Goal: Transaction & Acquisition: Book appointment/travel/reservation

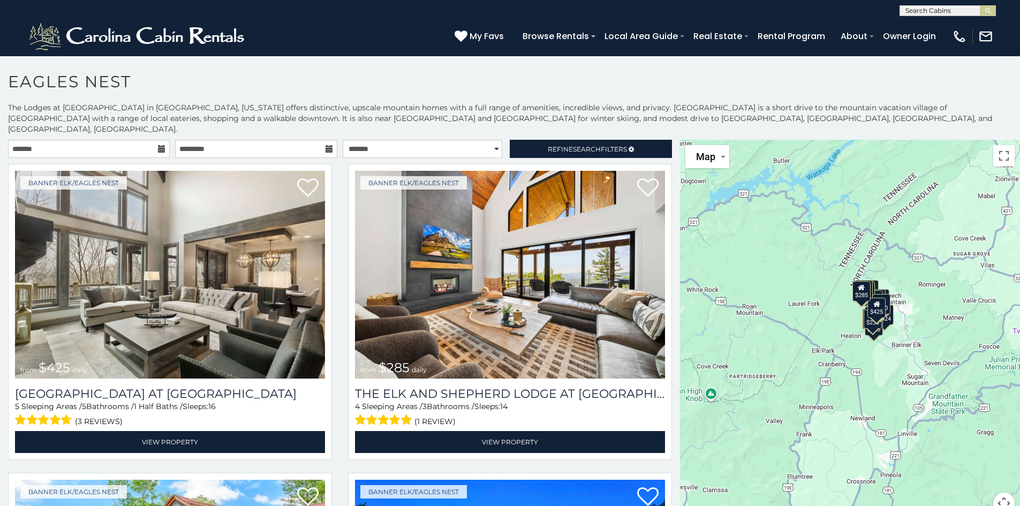
click at [159, 145] on icon at bounding box center [161, 148] width 7 height 7
click at [97, 140] on input "text" at bounding box center [89, 149] width 162 height 18
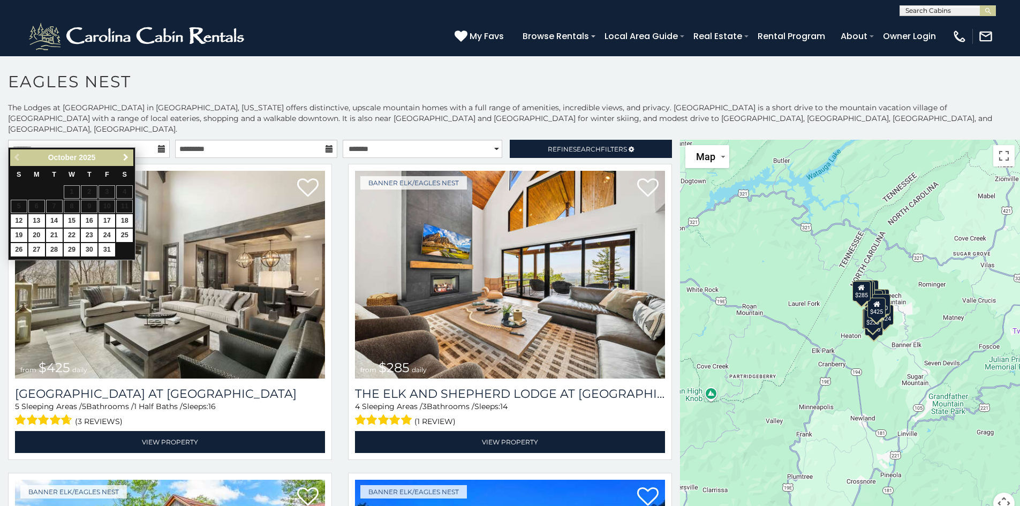
click at [124, 155] on span "Next" at bounding box center [126, 157] width 9 height 9
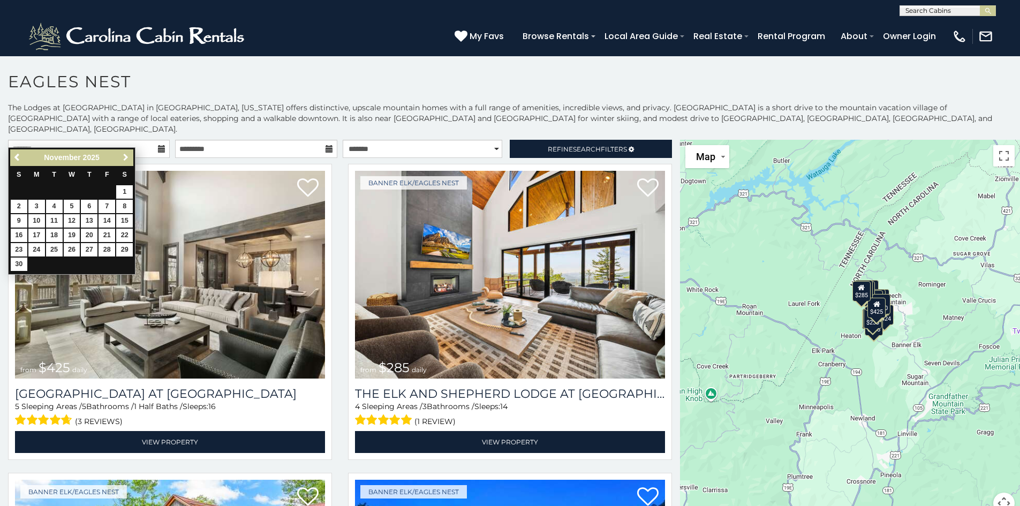
click at [124, 155] on span "Next" at bounding box center [126, 157] width 9 height 9
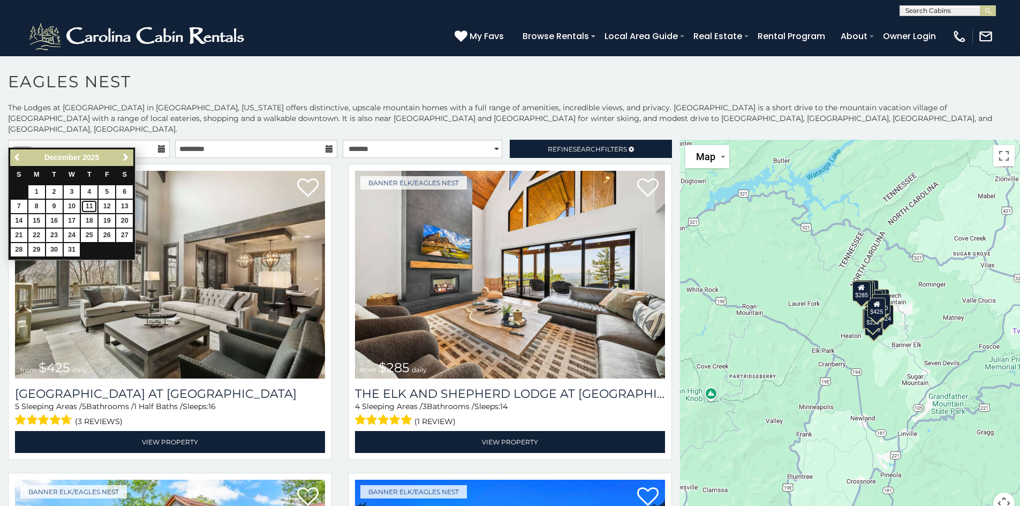
click at [91, 206] on link "11" at bounding box center [89, 206] width 17 height 13
type input "**********"
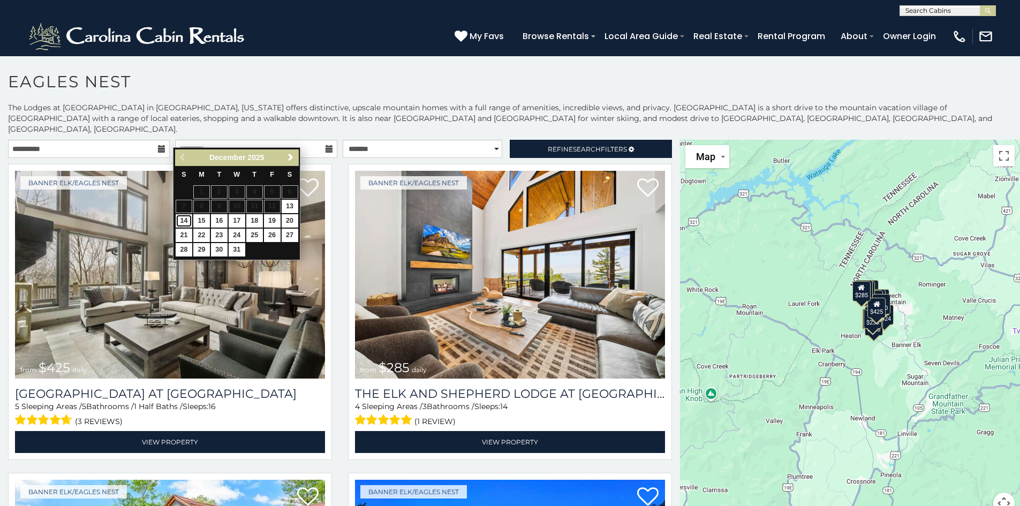
click at [186, 222] on link "14" at bounding box center [184, 220] width 17 height 13
type input "**********"
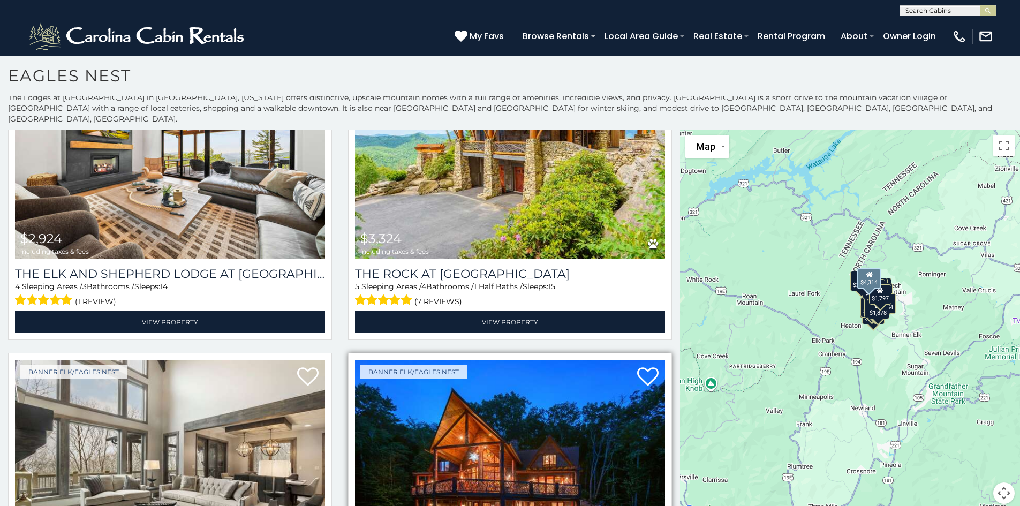
scroll to position [50, 0]
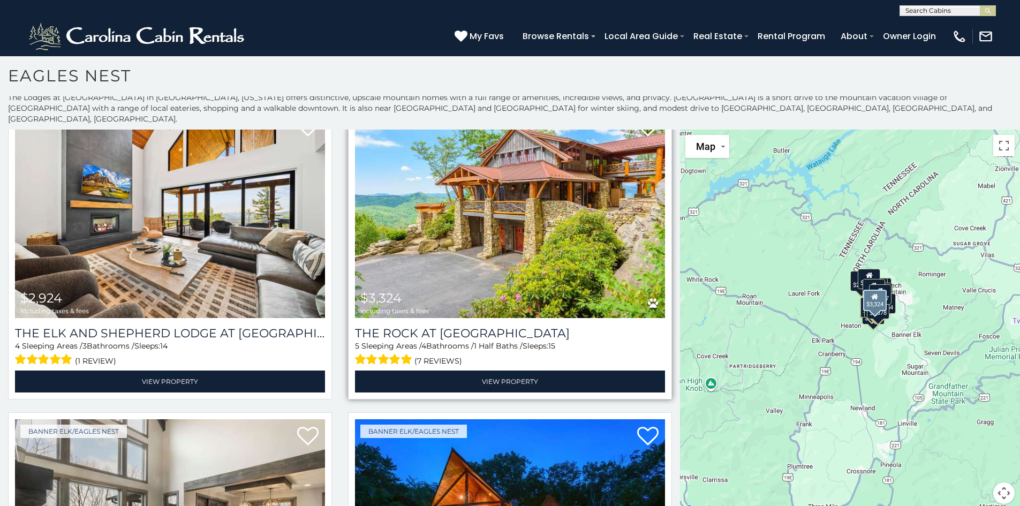
click at [467, 229] on img at bounding box center [510, 214] width 310 height 208
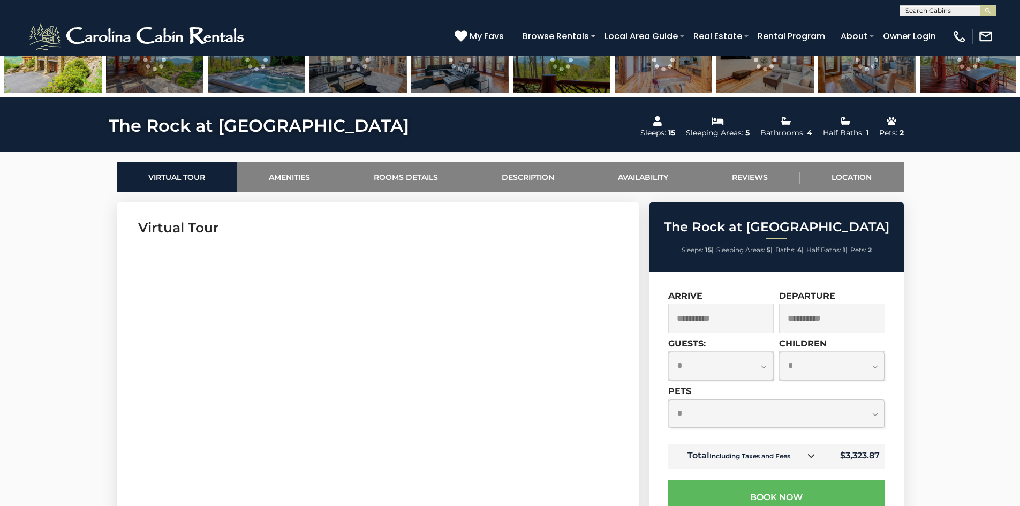
scroll to position [428, 0]
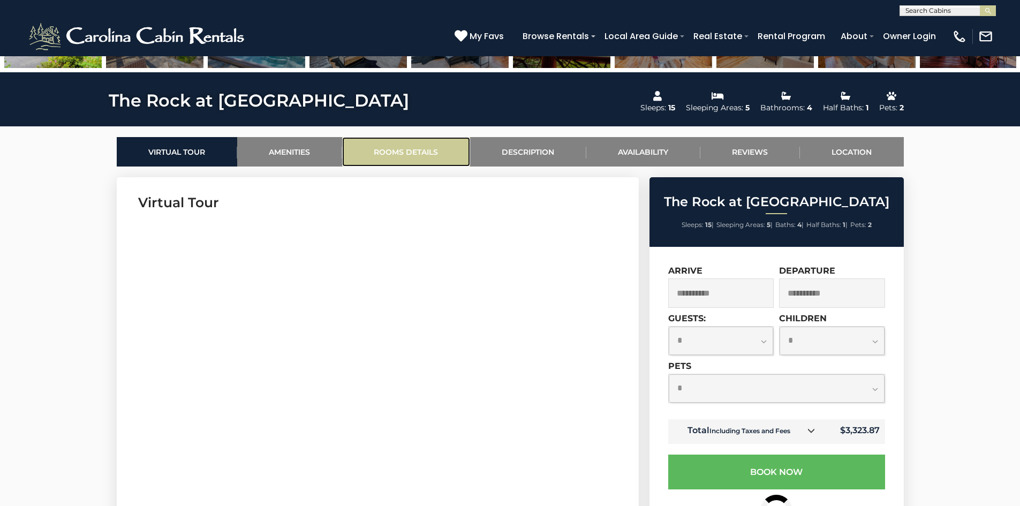
click at [426, 153] on link "Rooms Details" at bounding box center [406, 151] width 128 height 29
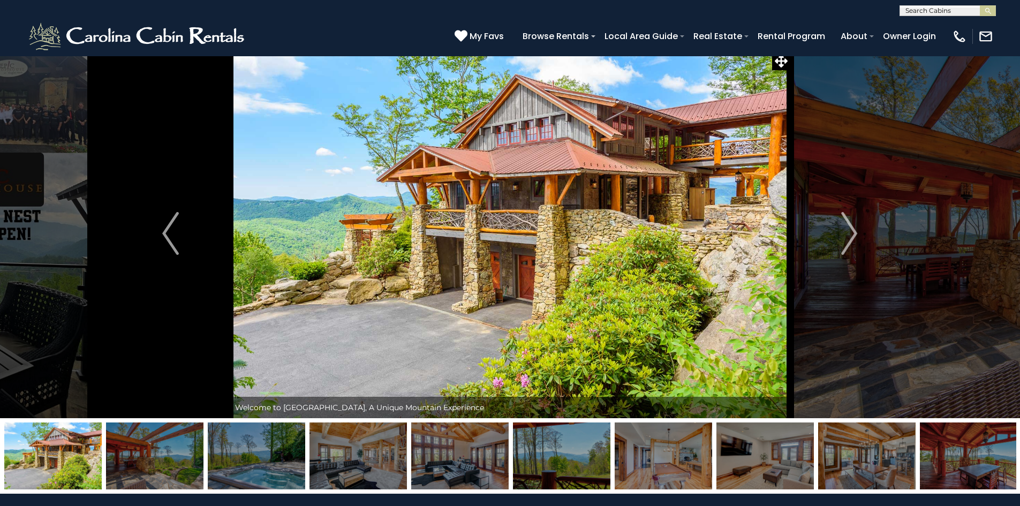
scroll to position [0, 0]
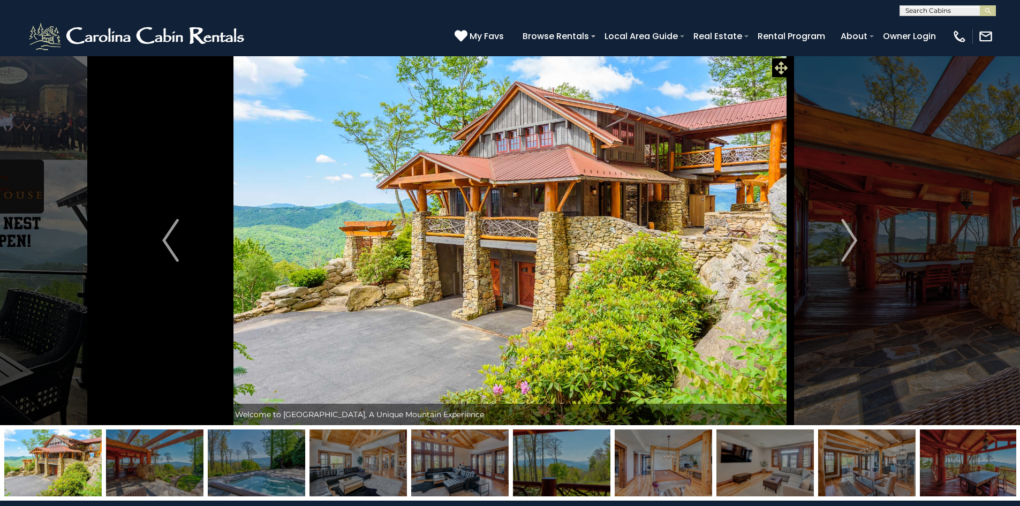
click at [780, 69] on icon at bounding box center [781, 68] width 13 height 13
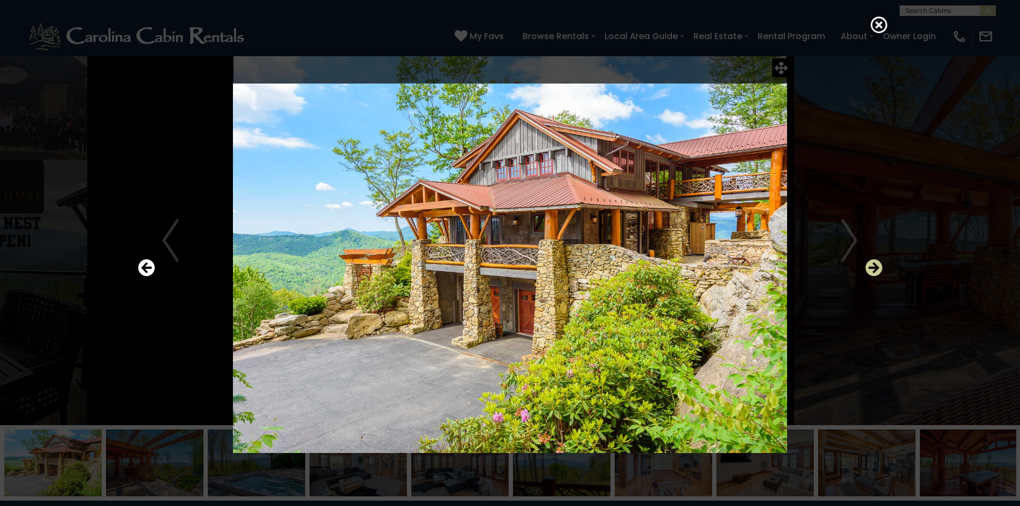
click at [872, 267] on icon "Next" at bounding box center [873, 267] width 17 height 17
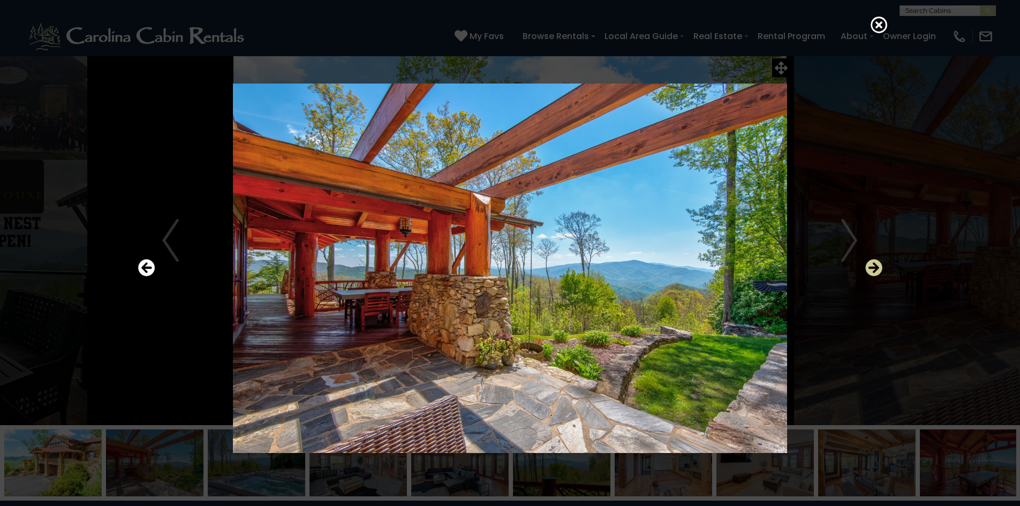
click at [872, 267] on icon "Next" at bounding box center [873, 267] width 17 height 17
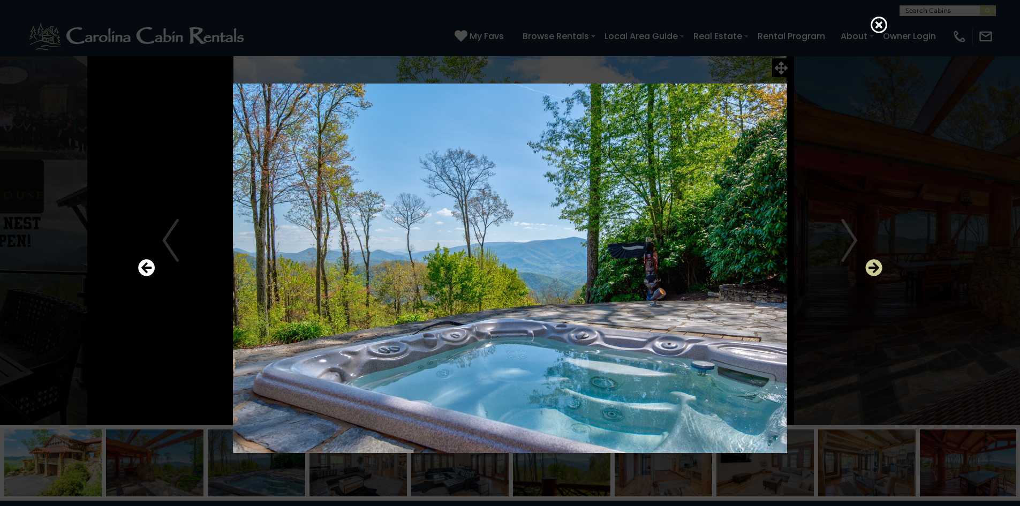
click at [872, 267] on icon "Next" at bounding box center [873, 267] width 17 height 17
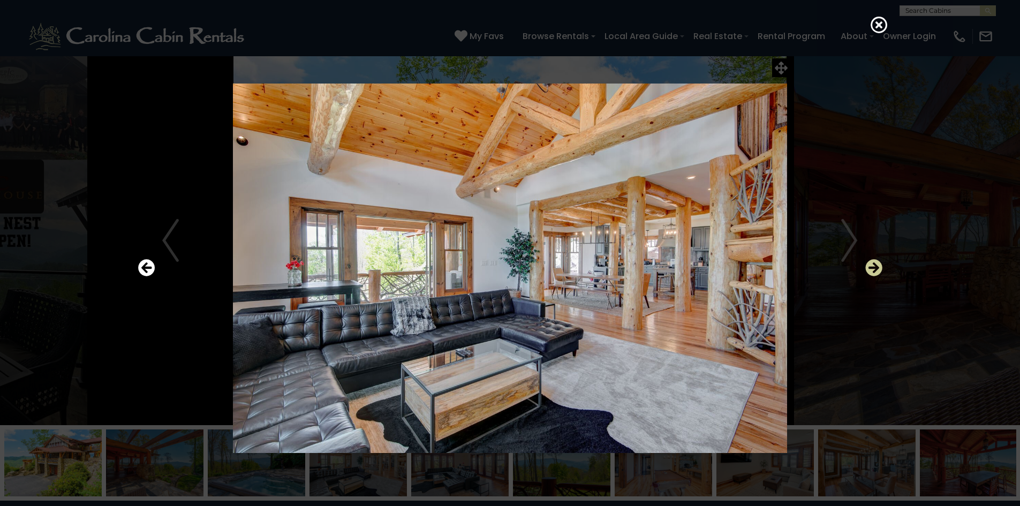
click at [872, 267] on icon "Next" at bounding box center [873, 267] width 17 height 17
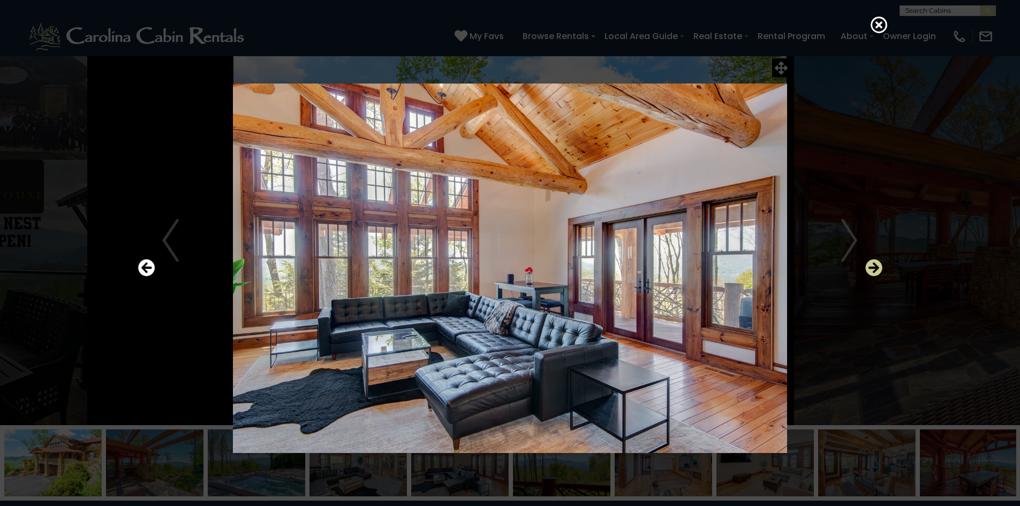
click at [872, 267] on icon "Next" at bounding box center [873, 267] width 17 height 17
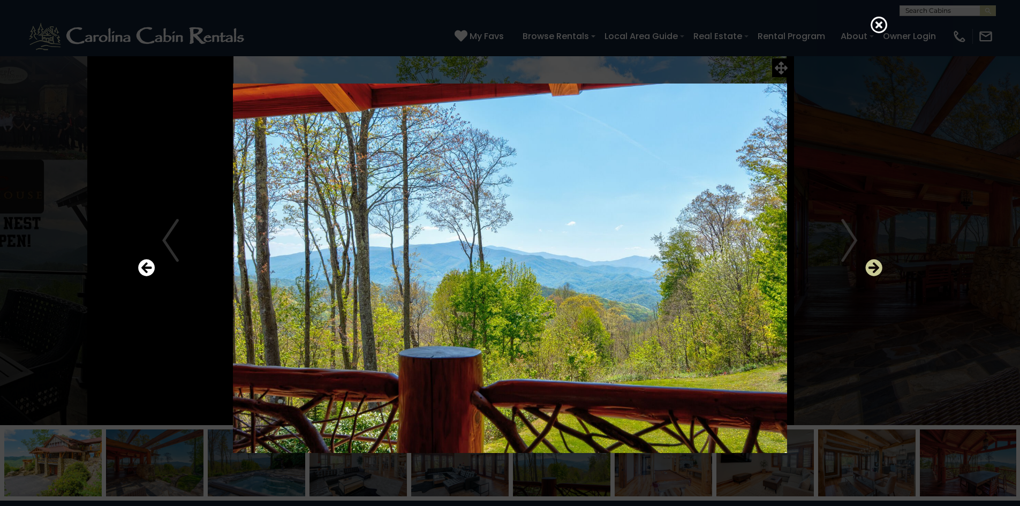
click at [872, 267] on icon "Next" at bounding box center [873, 267] width 17 height 17
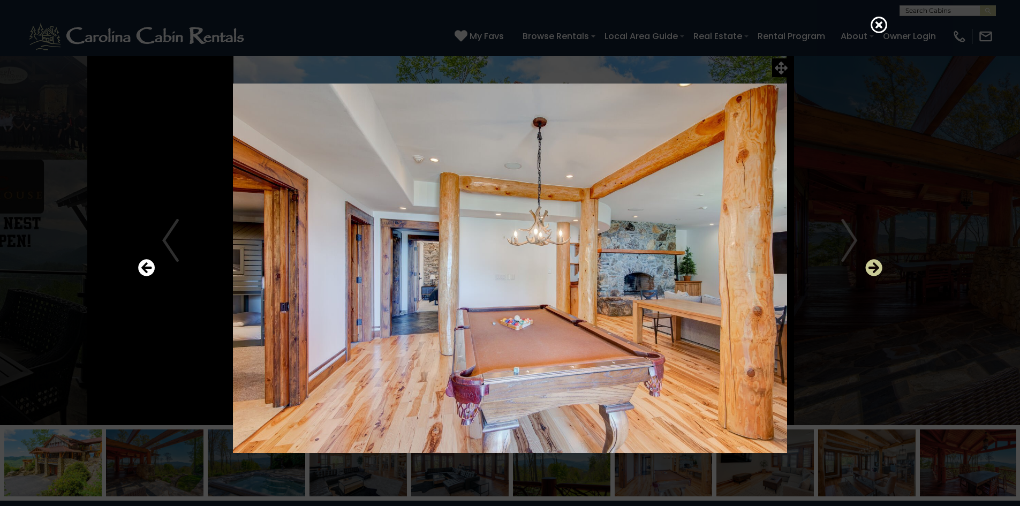
click at [872, 267] on icon "Next" at bounding box center [873, 267] width 17 height 17
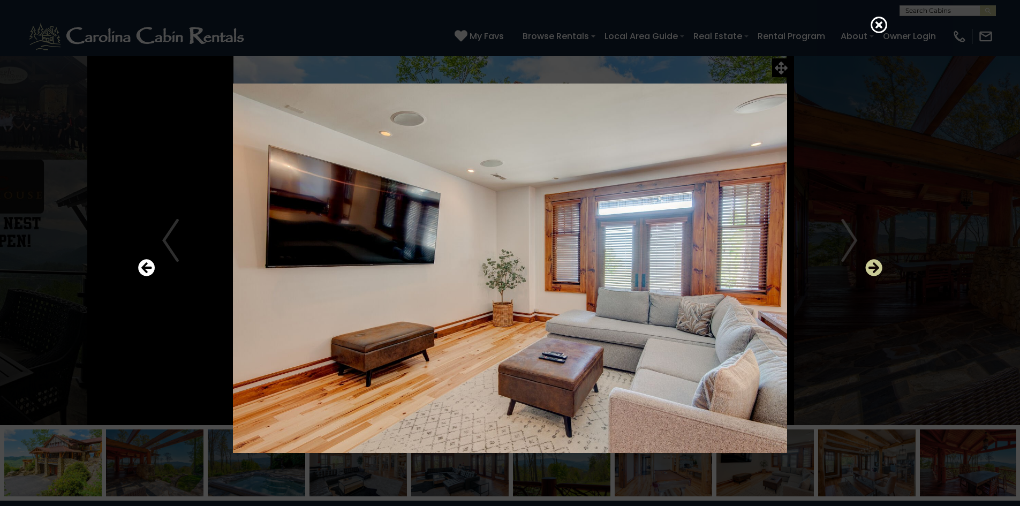
click at [872, 267] on icon "Next" at bounding box center [873, 267] width 17 height 17
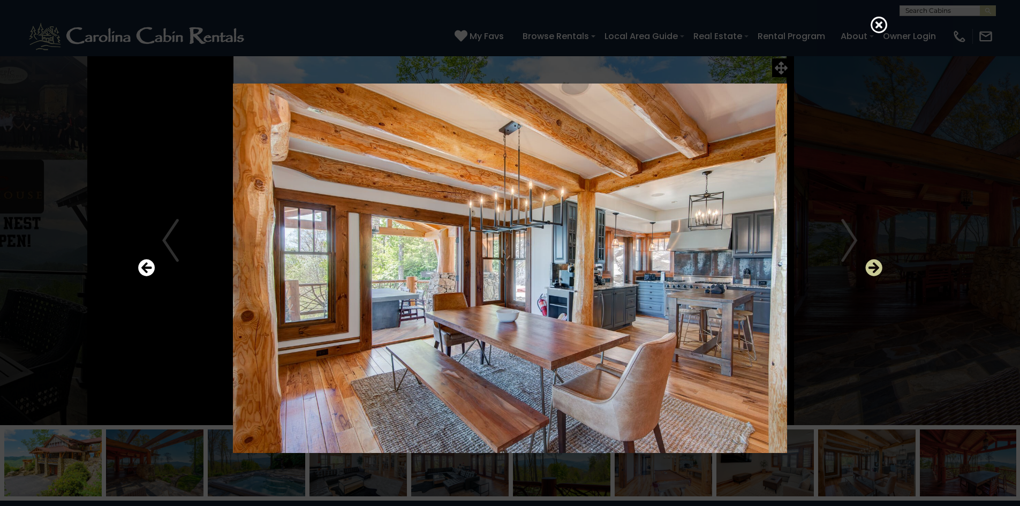
click at [872, 267] on icon "Next" at bounding box center [873, 267] width 17 height 17
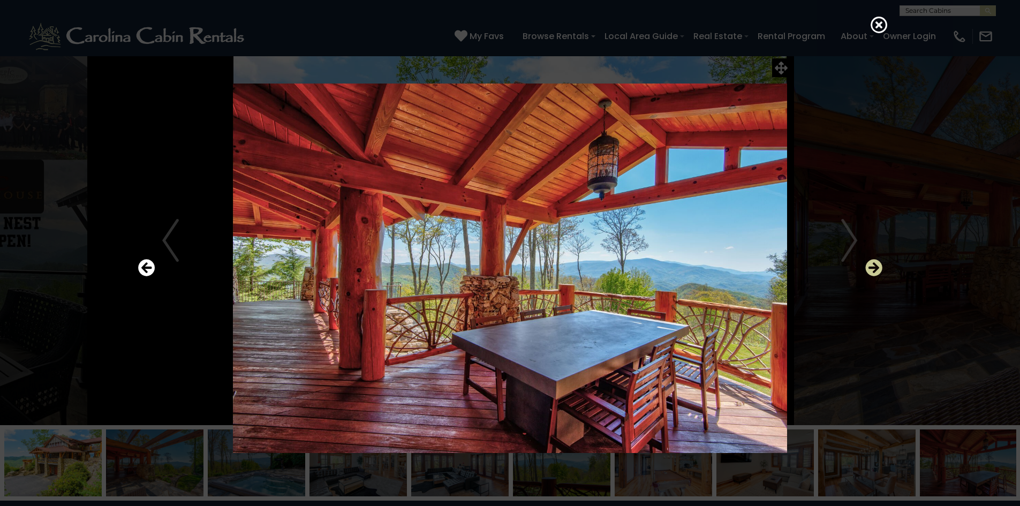
click at [872, 267] on icon "Next" at bounding box center [873, 267] width 17 height 17
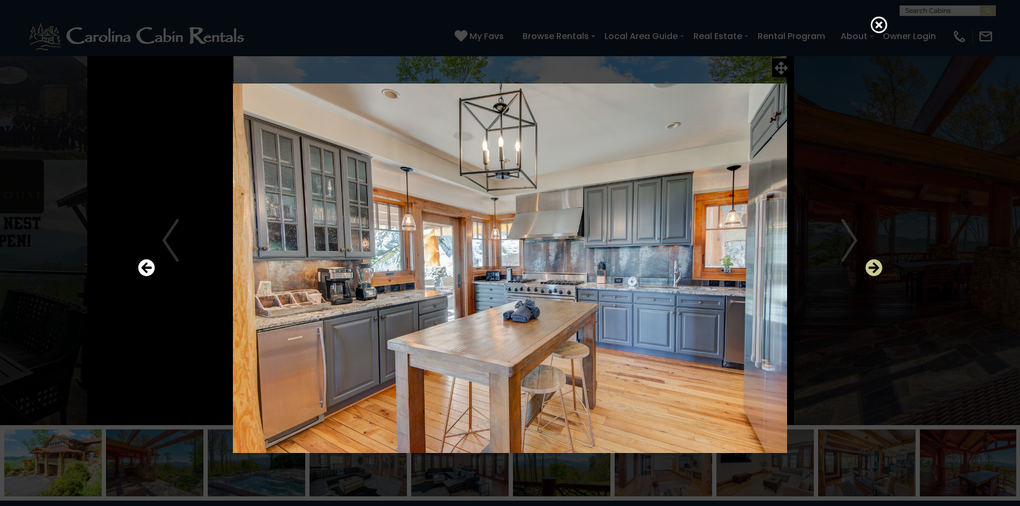
click at [872, 267] on icon "Next" at bounding box center [873, 267] width 17 height 17
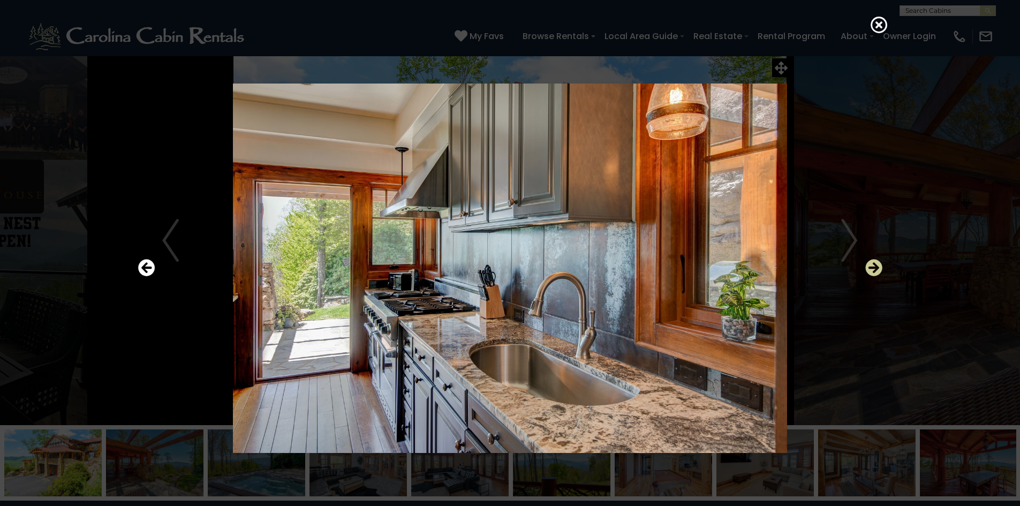
click at [872, 267] on icon "Next" at bounding box center [873, 267] width 17 height 17
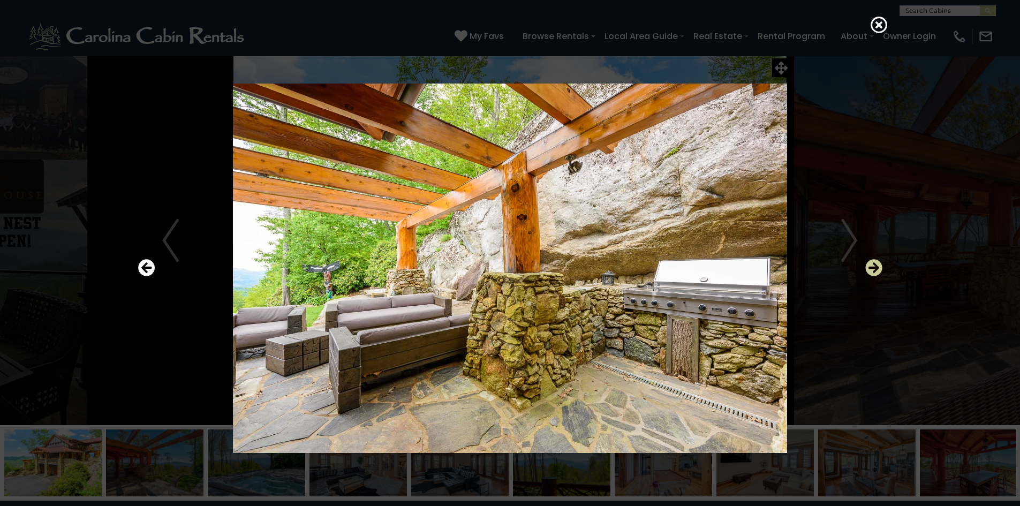
click at [872, 267] on icon "Next" at bounding box center [873, 267] width 17 height 17
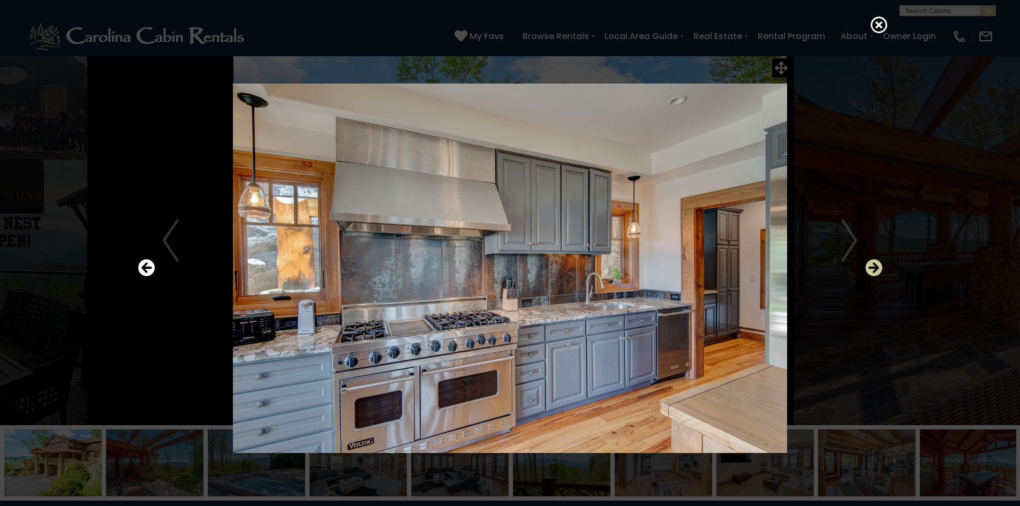
click at [872, 267] on icon "Next" at bounding box center [873, 267] width 17 height 17
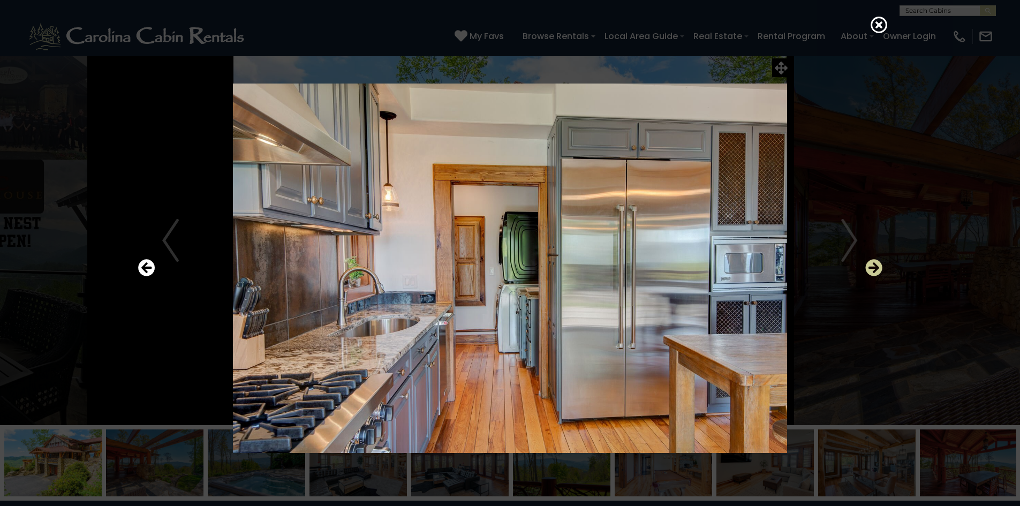
click at [872, 267] on icon "Next" at bounding box center [873, 267] width 17 height 17
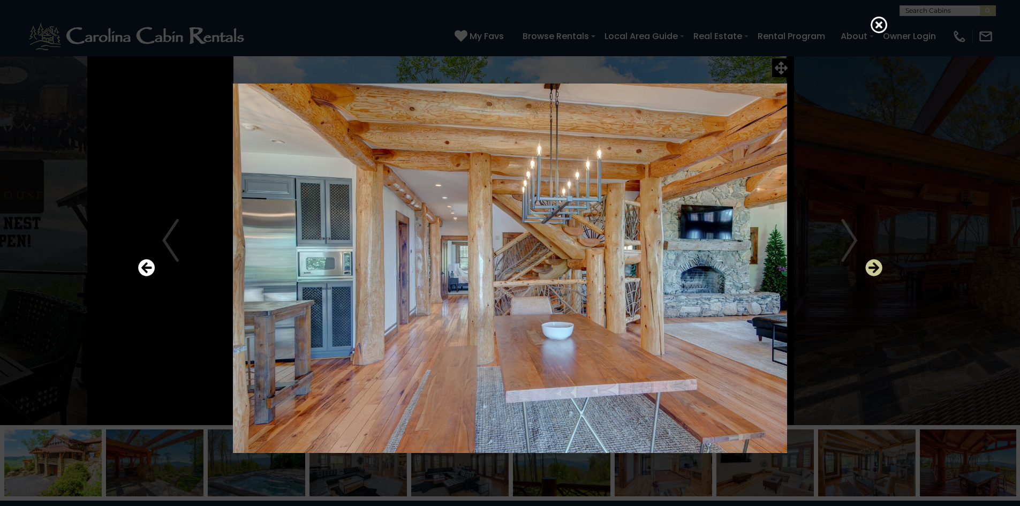
click at [872, 267] on icon "Next" at bounding box center [873, 267] width 17 height 17
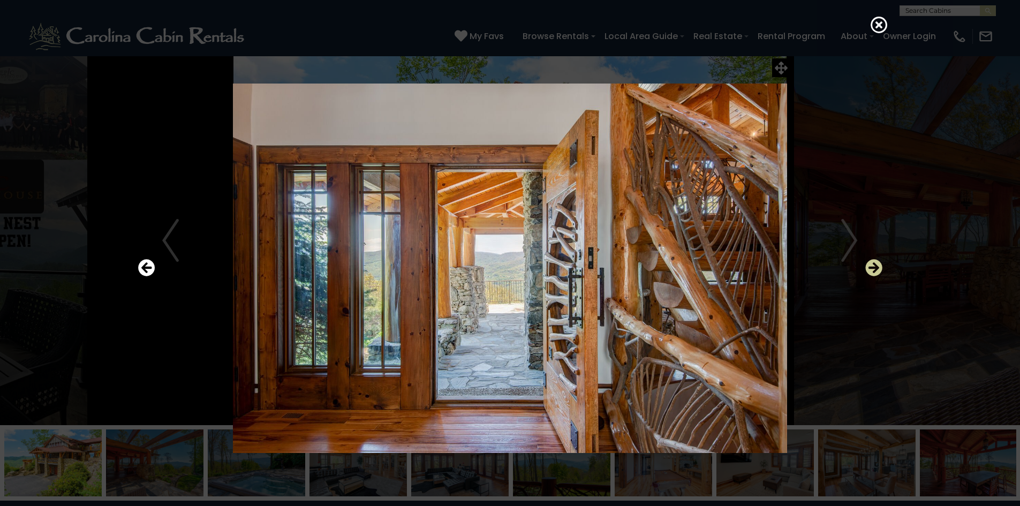
click at [872, 267] on icon "Next" at bounding box center [873, 267] width 17 height 17
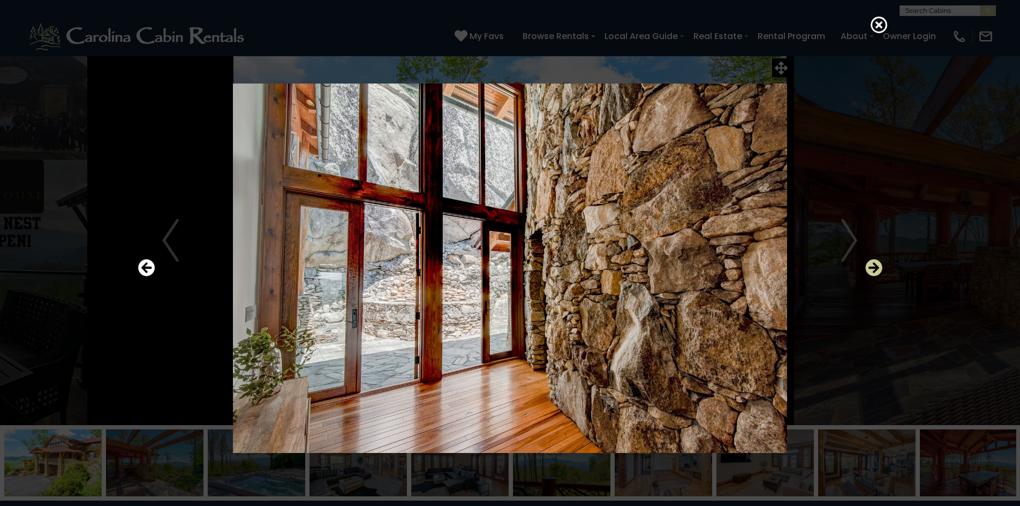
click at [872, 267] on icon "Next" at bounding box center [873, 267] width 17 height 17
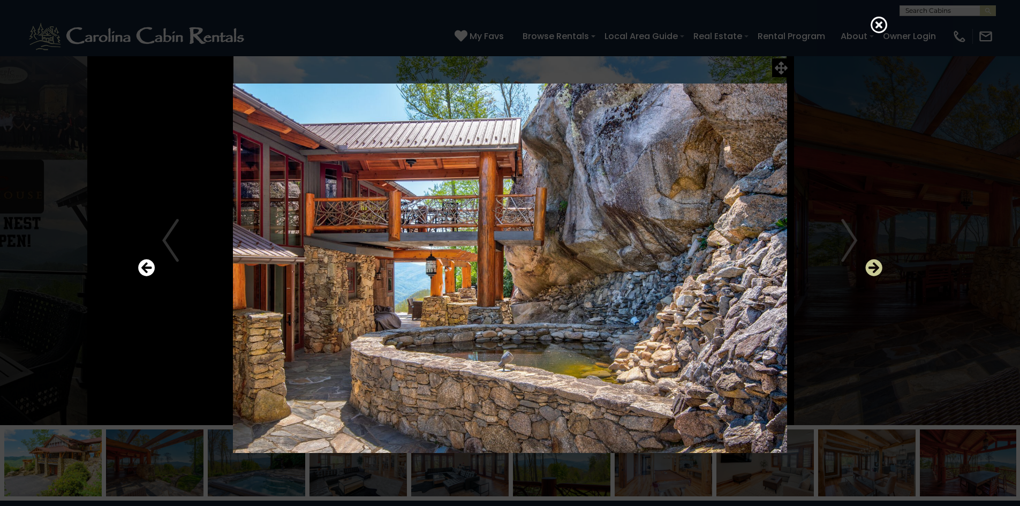
click at [872, 267] on icon "Next" at bounding box center [873, 267] width 17 height 17
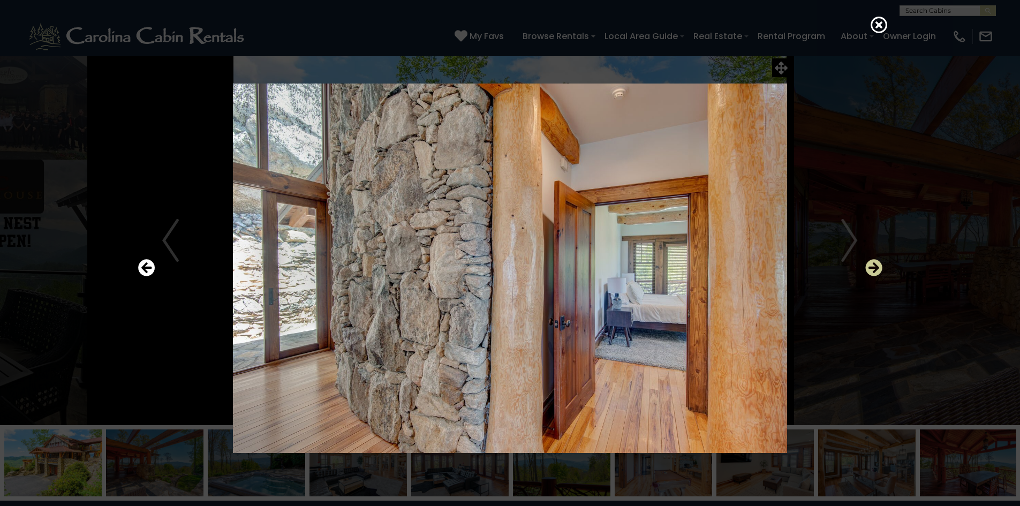
click at [872, 267] on icon "Next" at bounding box center [873, 267] width 17 height 17
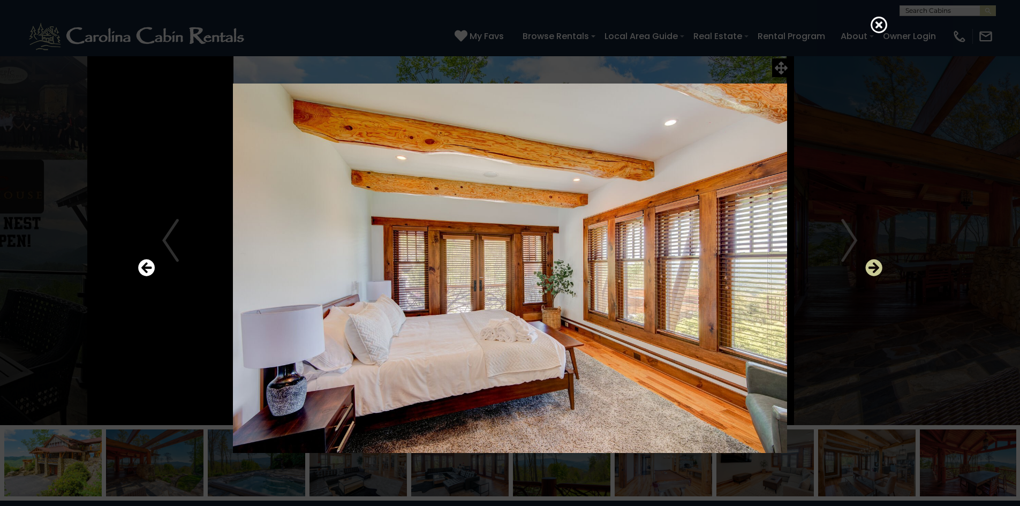
click at [872, 267] on icon "Next" at bounding box center [873, 267] width 17 height 17
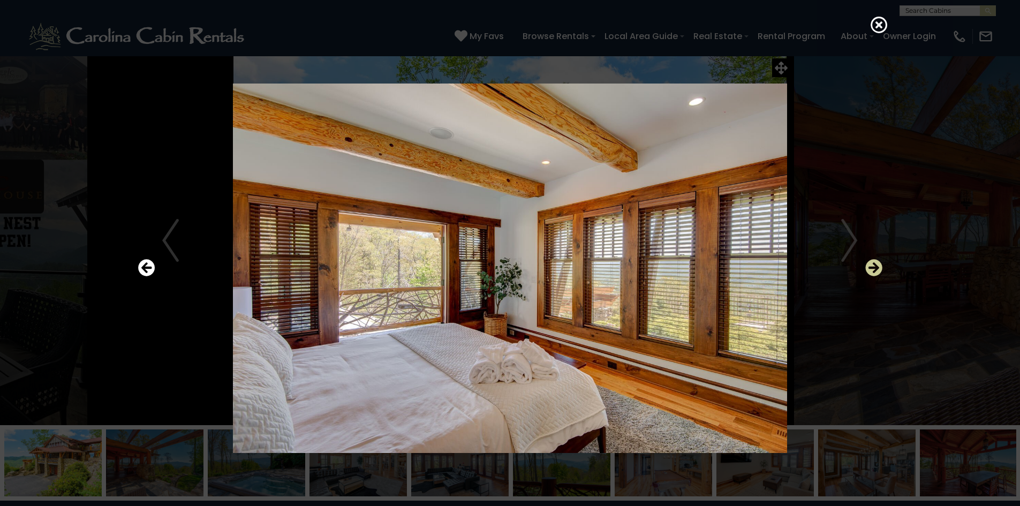
click at [872, 267] on icon "Next" at bounding box center [873, 267] width 17 height 17
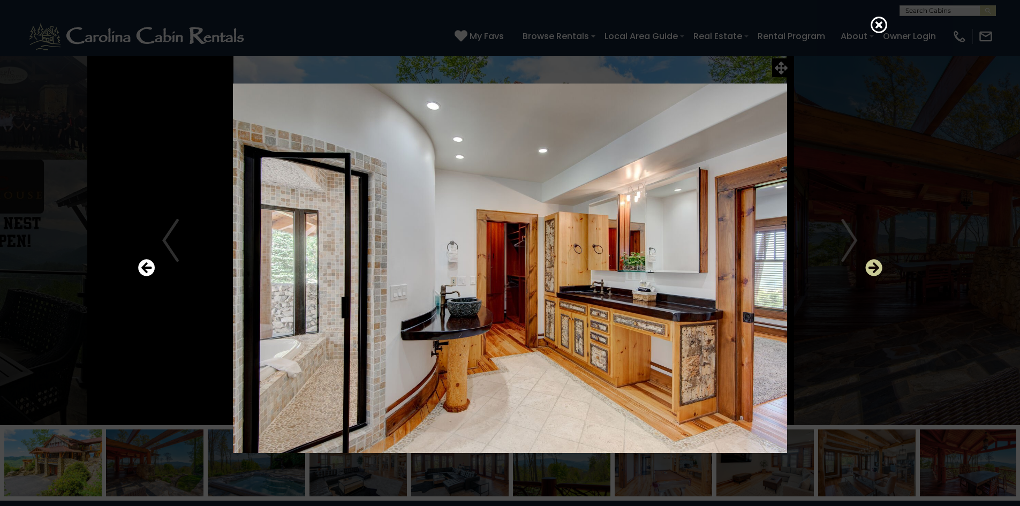
click at [872, 267] on icon "Next" at bounding box center [873, 267] width 17 height 17
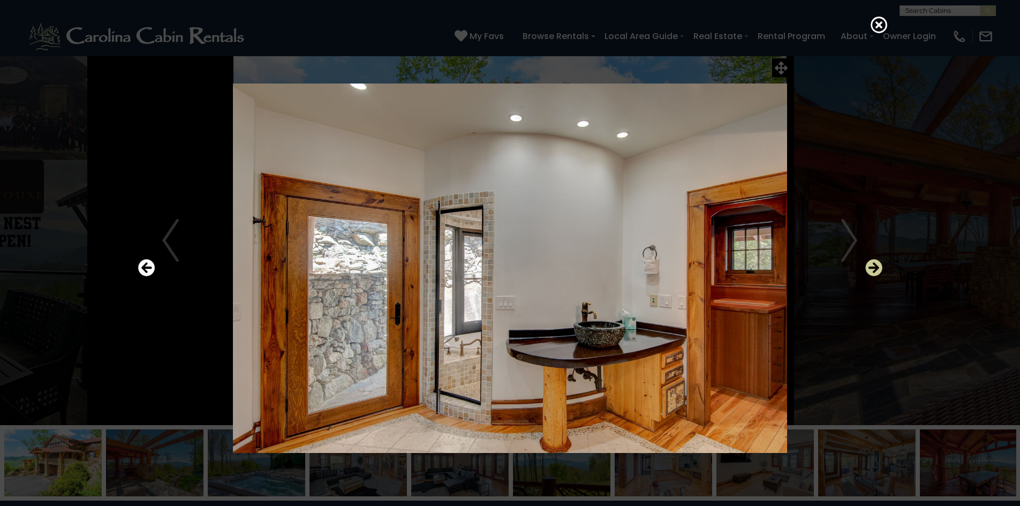
click at [872, 267] on icon "Next" at bounding box center [873, 267] width 17 height 17
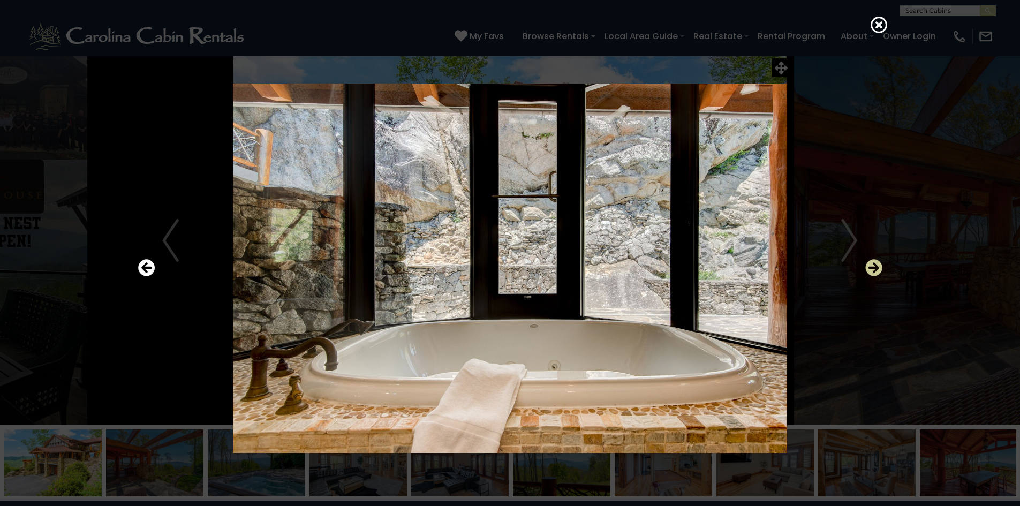
click at [872, 267] on icon "Next" at bounding box center [873, 267] width 17 height 17
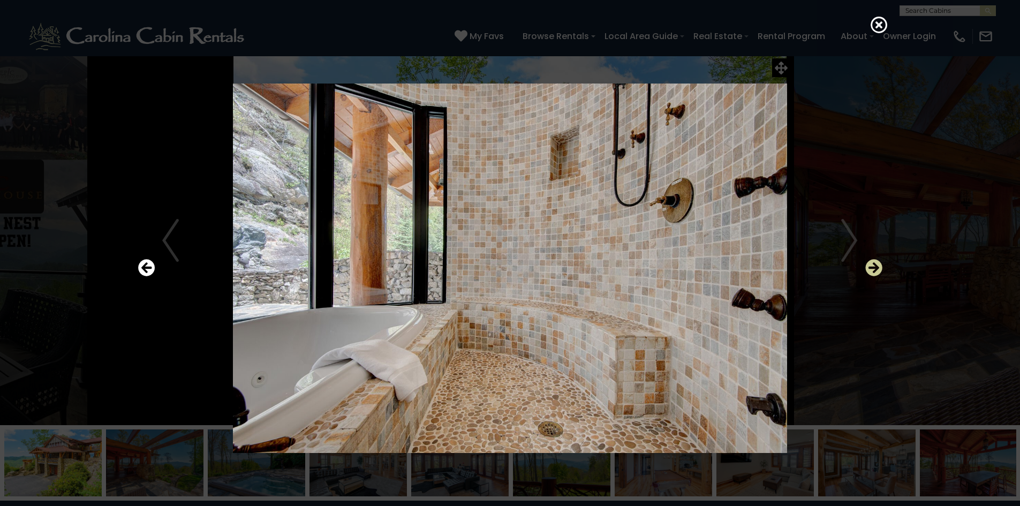
click at [872, 267] on icon "Next" at bounding box center [873, 267] width 17 height 17
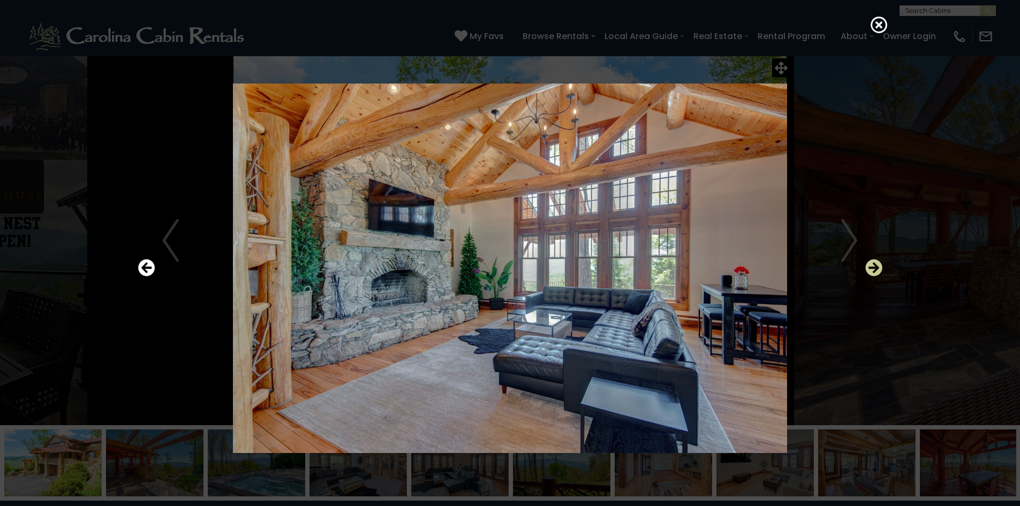
click at [872, 267] on icon "Next" at bounding box center [873, 267] width 17 height 17
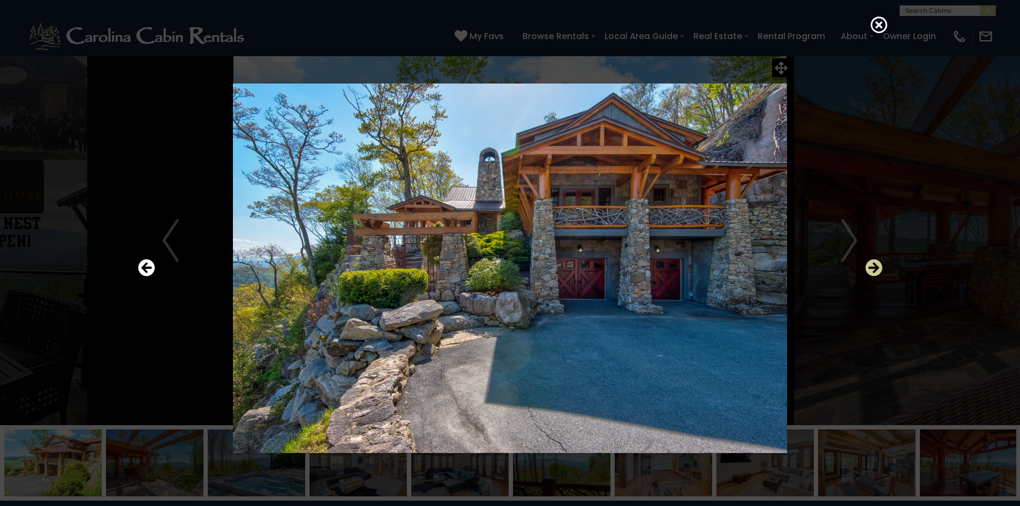
click at [872, 267] on icon "Next" at bounding box center [873, 267] width 17 height 17
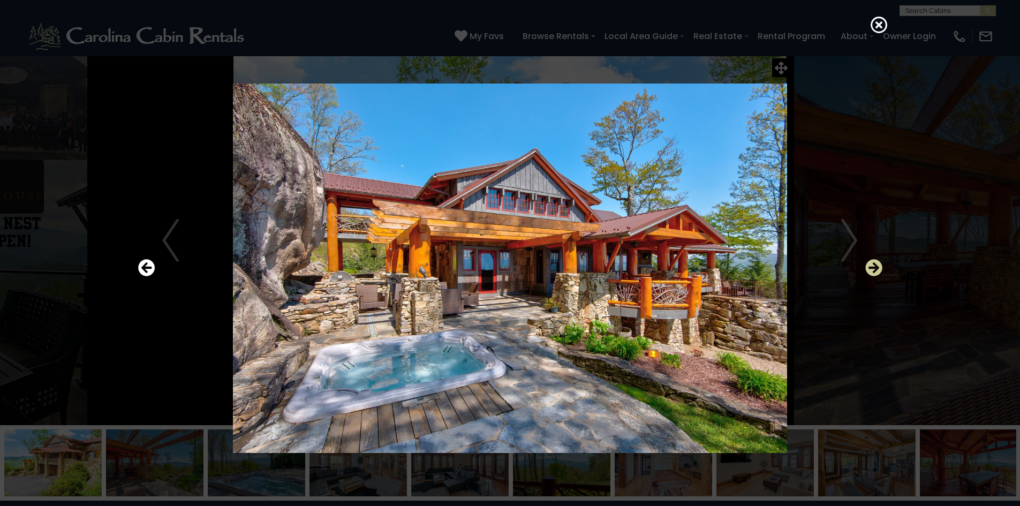
click at [872, 267] on icon "Next" at bounding box center [873, 267] width 17 height 17
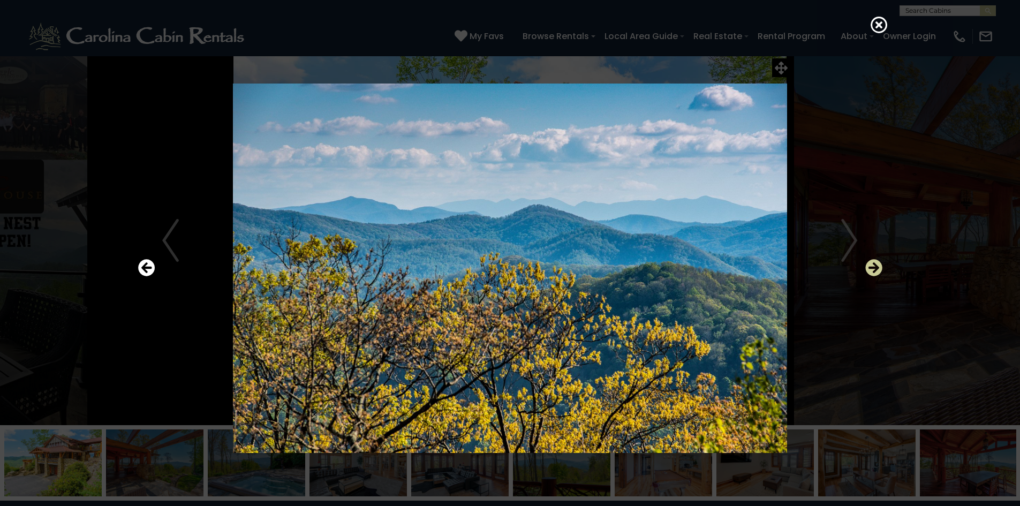
click at [872, 267] on icon "Next" at bounding box center [873, 267] width 17 height 17
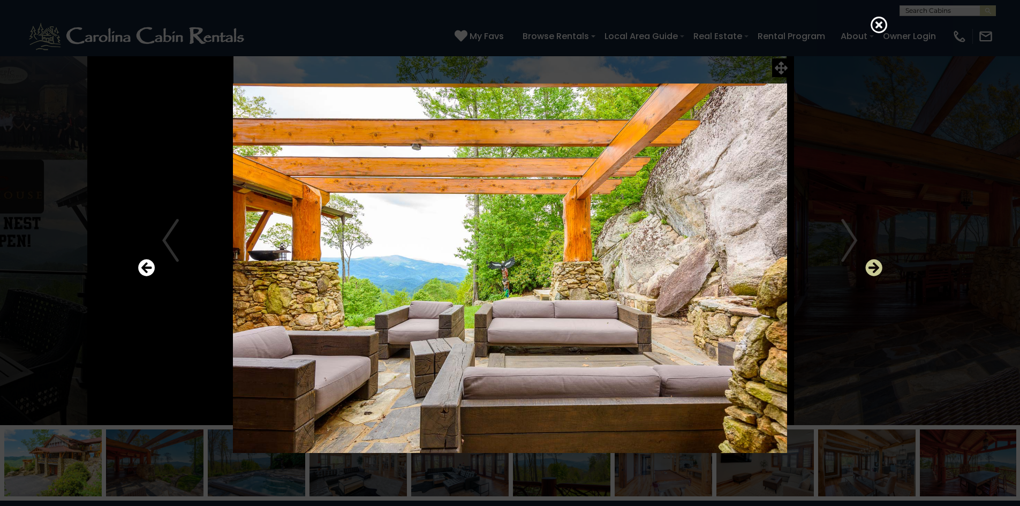
click at [872, 267] on icon "Next" at bounding box center [873, 267] width 17 height 17
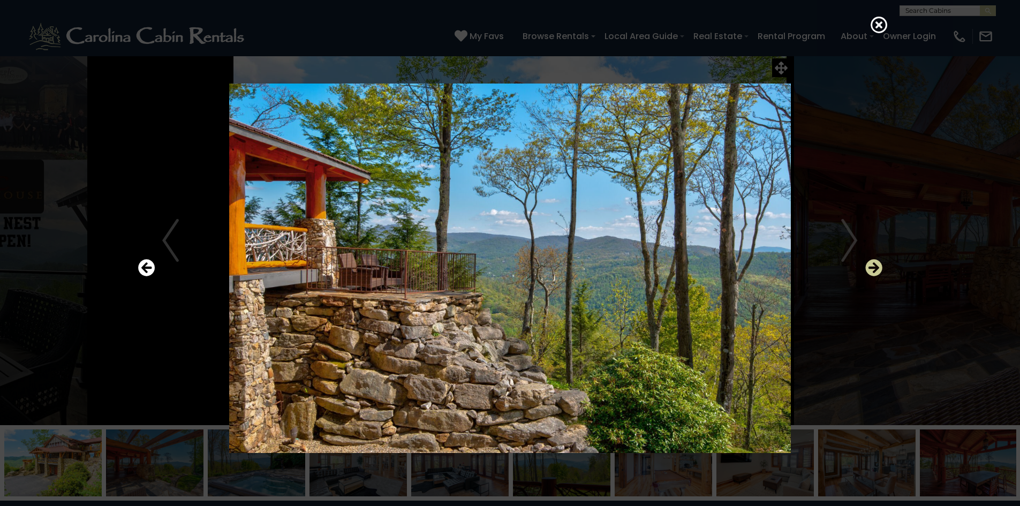
click at [872, 267] on icon "Next" at bounding box center [873, 267] width 17 height 17
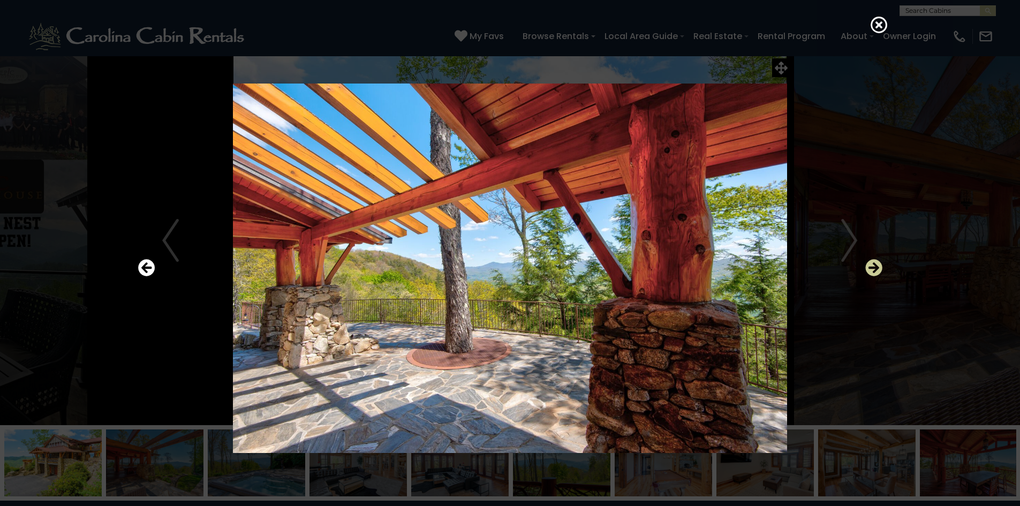
click at [872, 267] on icon "Next" at bounding box center [873, 267] width 17 height 17
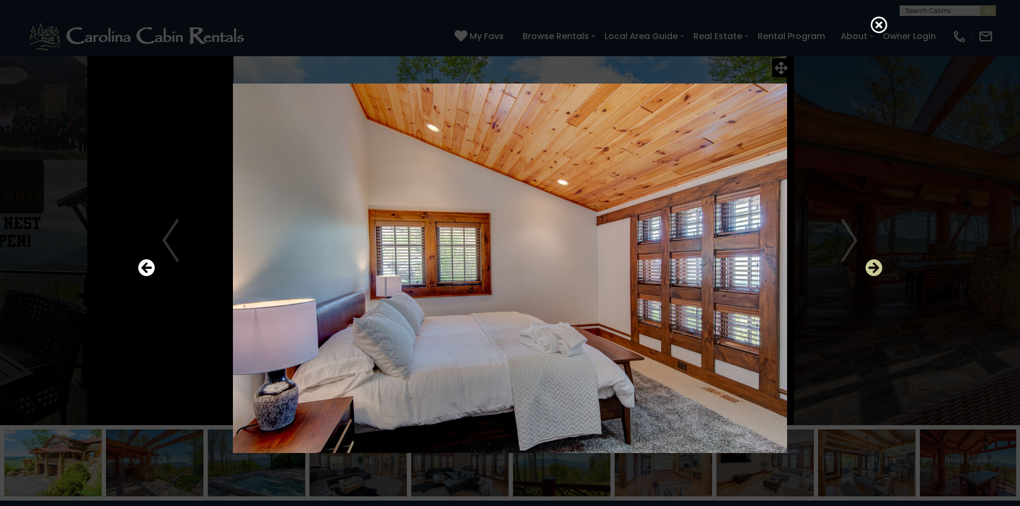
click at [872, 267] on icon "Next" at bounding box center [873, 267] width 17 height 17
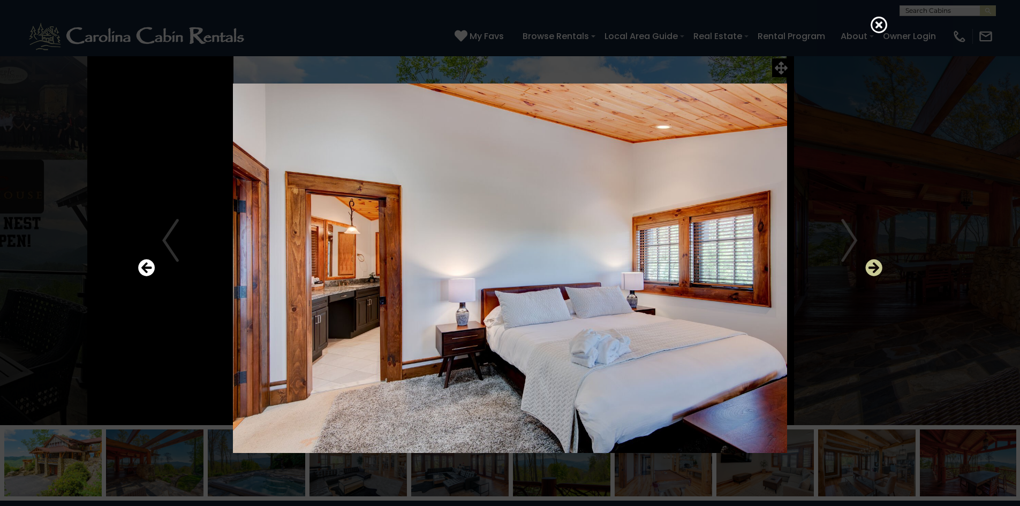
click at [872, 267] on icon "Next" at bounding box center [873, 267] width 17 height 17
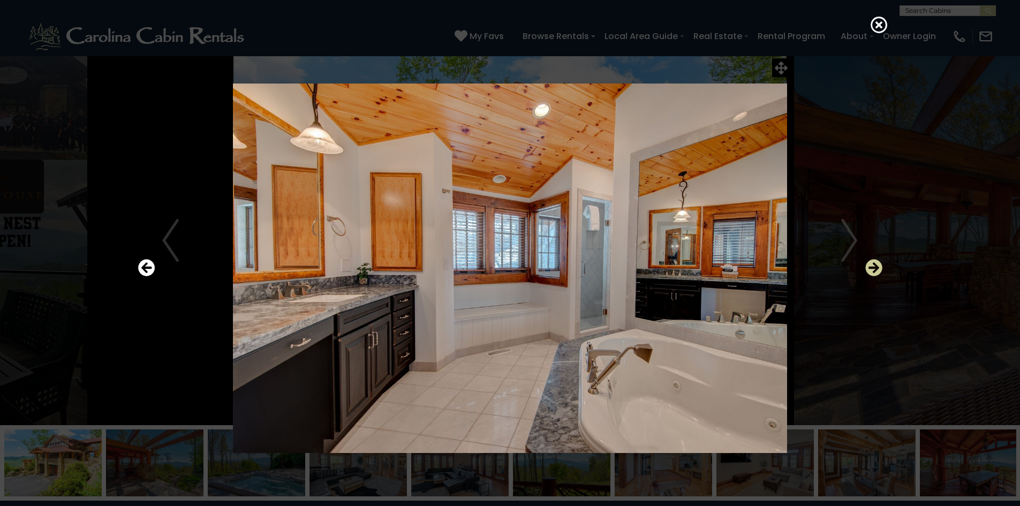
click at [872, 267] on icon "Next" at bounding box center [873, 267] width 17 height 17
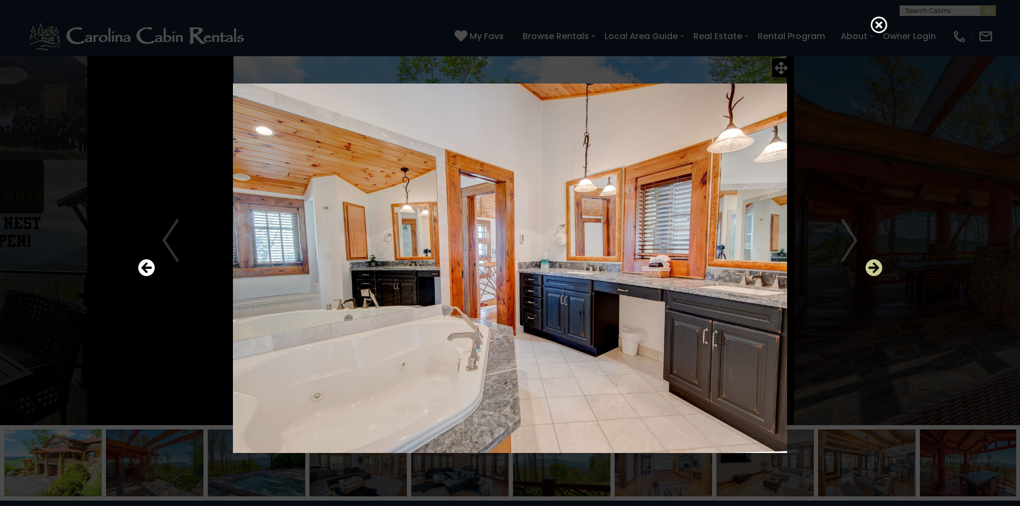
click at [872, 267] on icon "Next" at bounding box center [873, 267] width 17 height 17
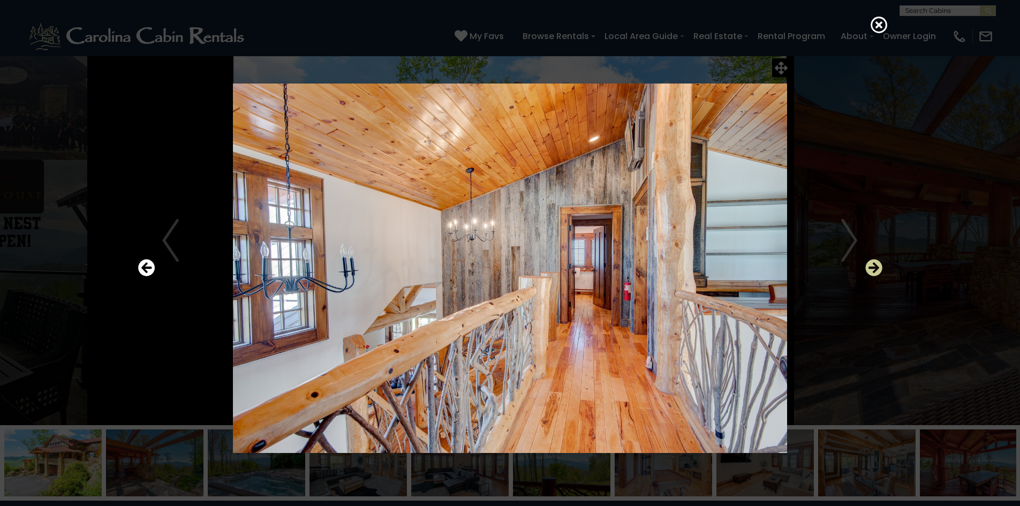
click at [872, 267] on icon "Next" at bounding box center [873, 267] width 17 height 17
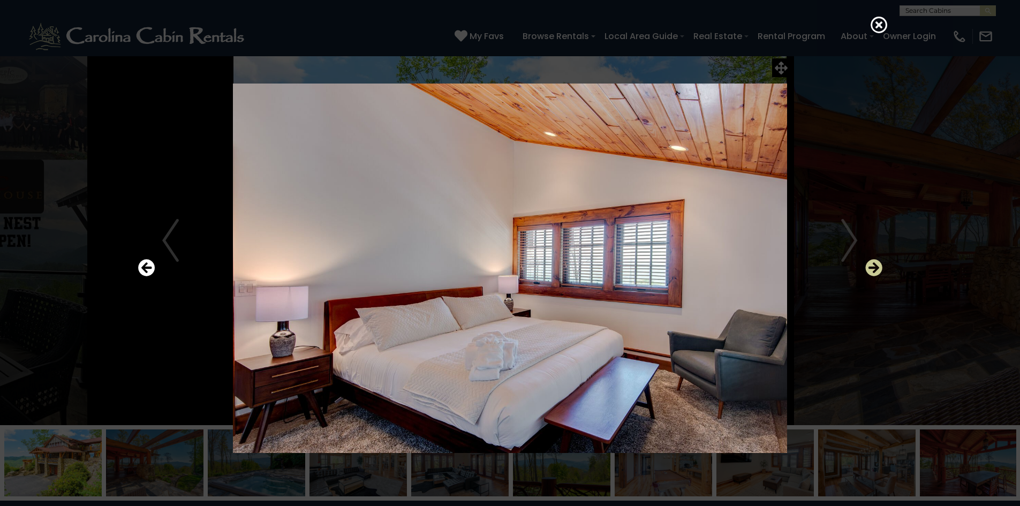
click at [872, 267] on icon "Next" at bounding box center [873, 267] width 17 height 17
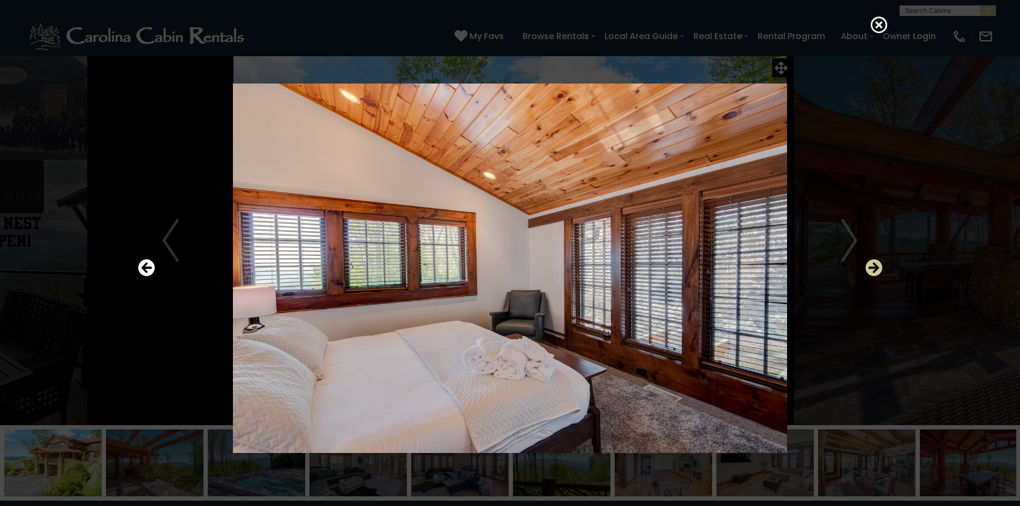
click at [872, 267] on icon "Next" at bounding box center [873, 267] width 17 height 17
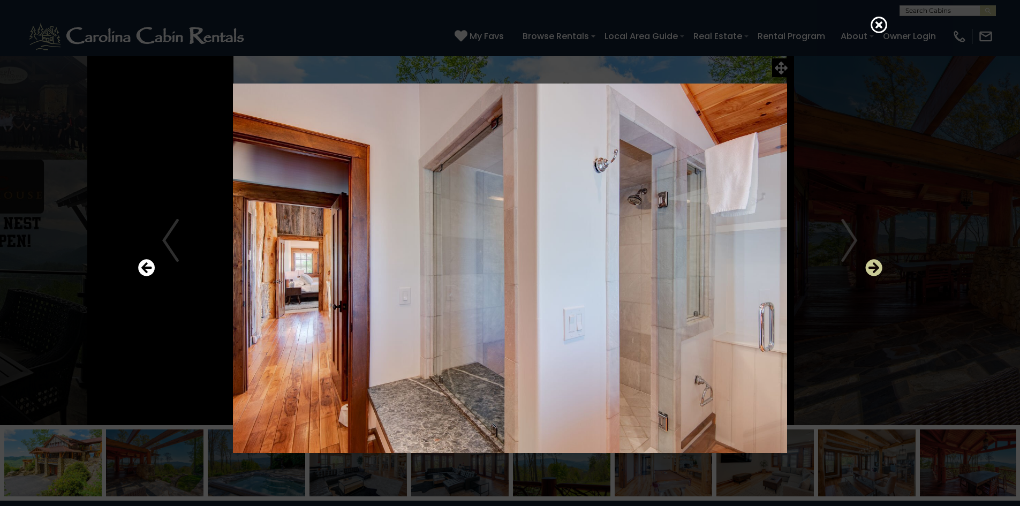
click at [871, 268] on icon "Next" at bounding box center [873, 267] width 17 height 17
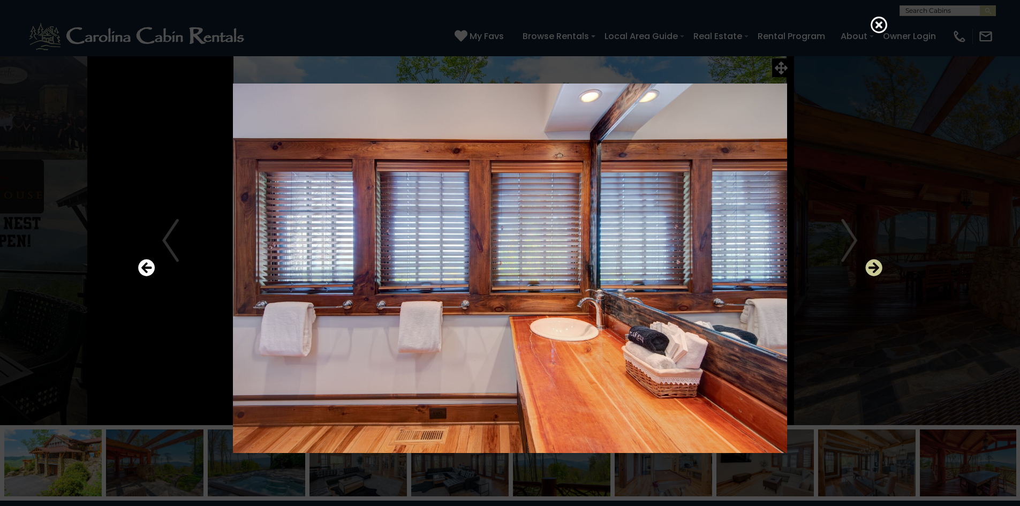
click at [871, 267] on icon "Next" at bounding box center [873, 267] width 17 height 17
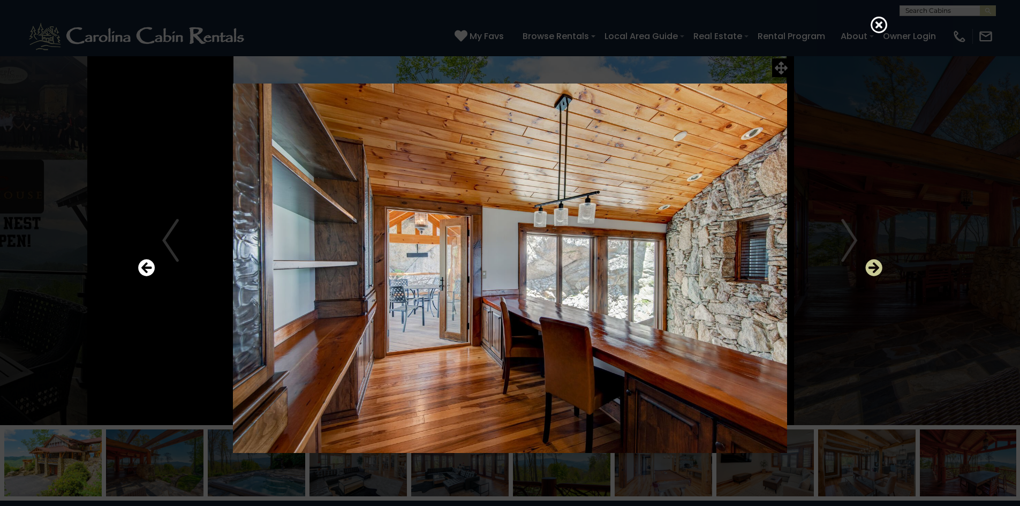
click at [871, 267] on icon "Next" at bounding box center [873, 267] width 17 height 17
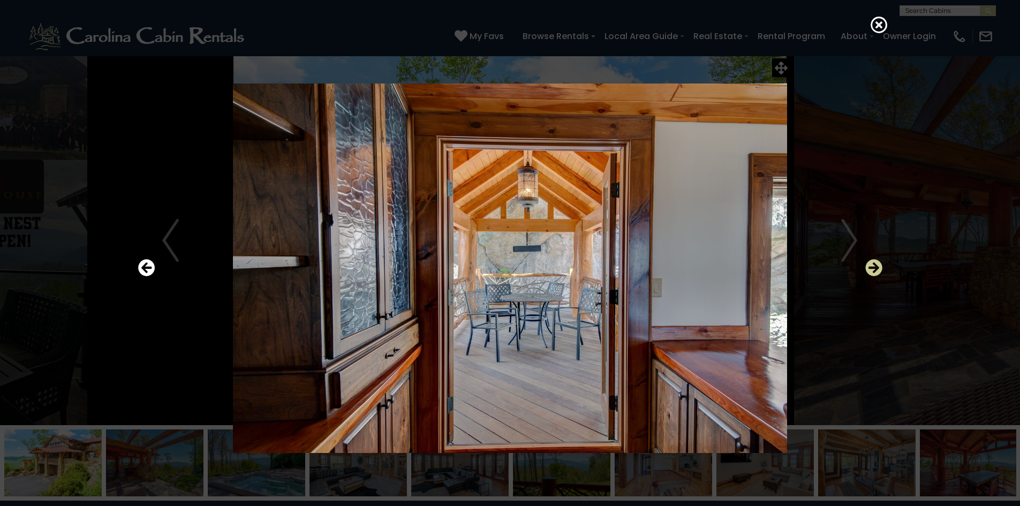
click at [871, 267] on icon "Next" at bounding box center [873, 267] width 17 height 17
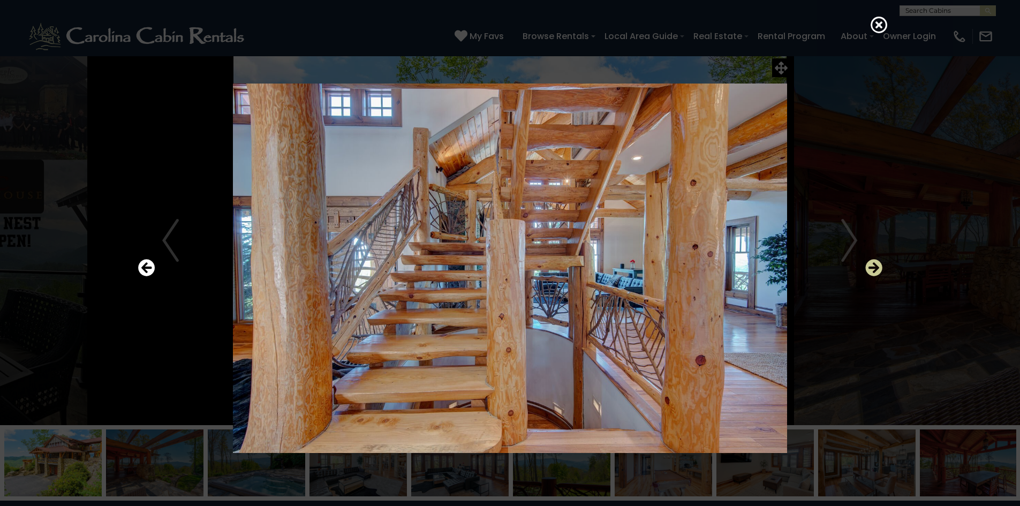
click at [871, 267] on icon "Next" at bounding box center [873, 267] width 17 height 17
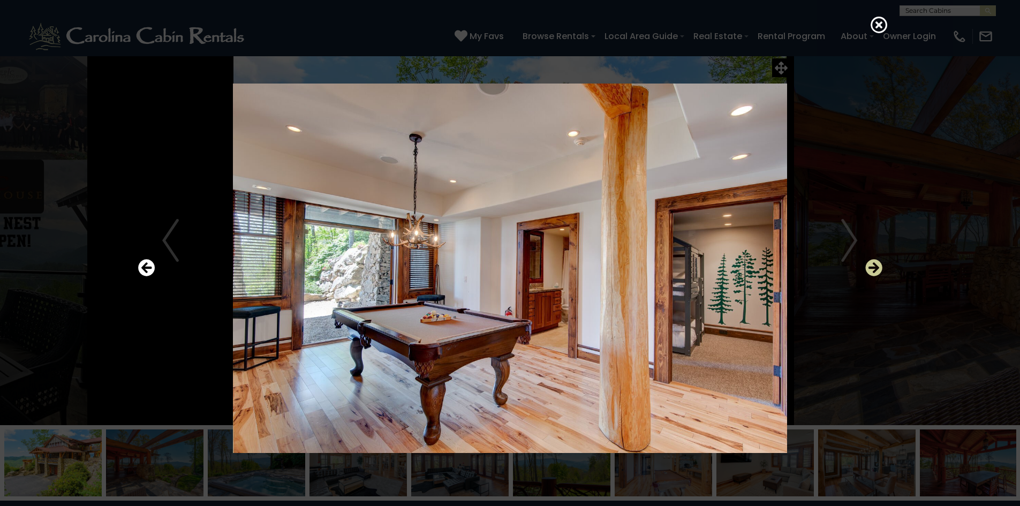
click at [871, 267] on icon "Next" at bounding box center [873, 267] width 17 height 17
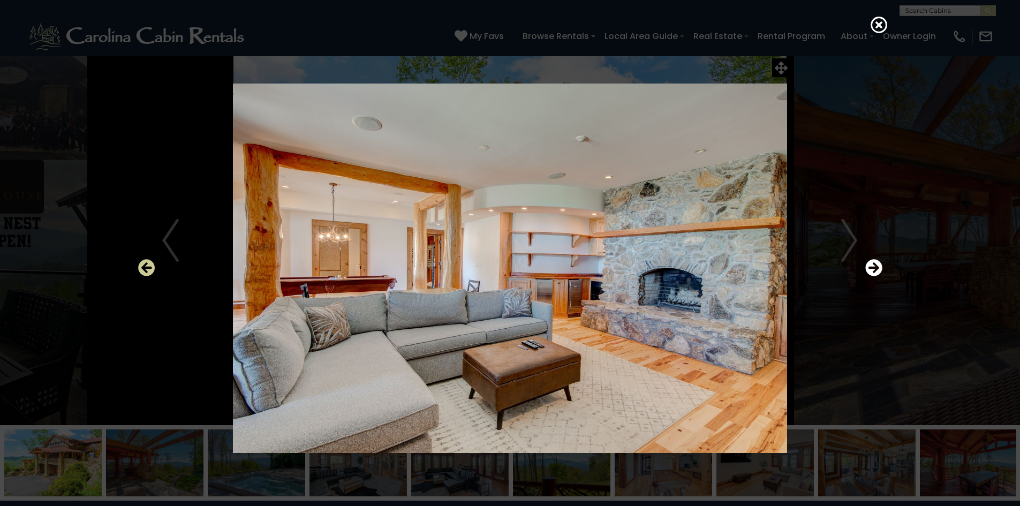
click at [153, 268] on icon "Previous" at bounding box center [146, 267] width 17 height 17
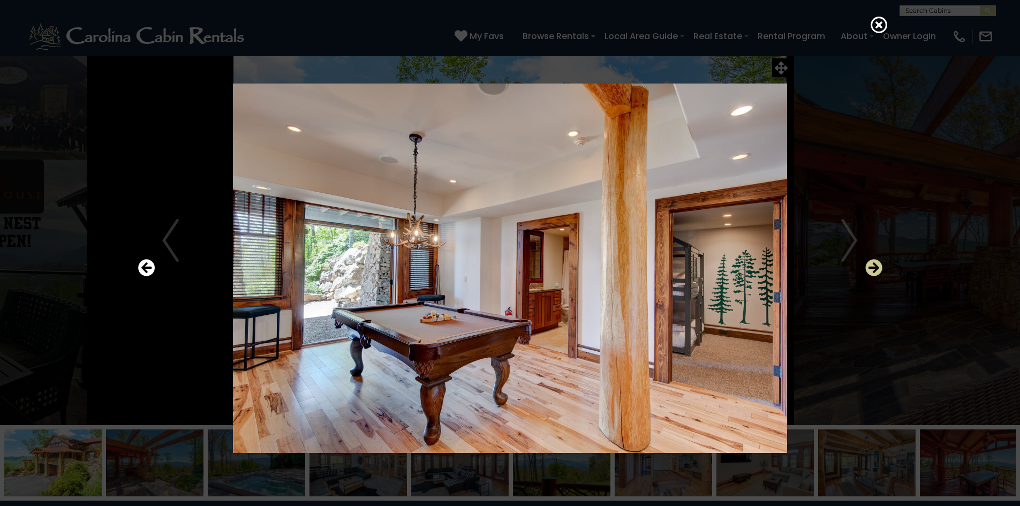
click at [872, 268] on icon "Next" at bounding box center [873, 267] width 17 height 17
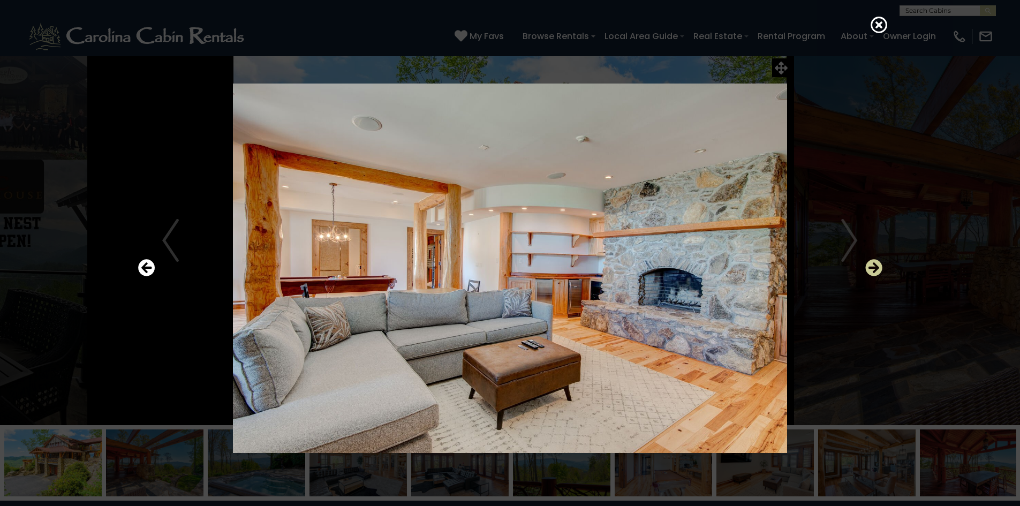
click at [871, 268] on icon "Next" at bounding box center [873, 267] width 17 height 17
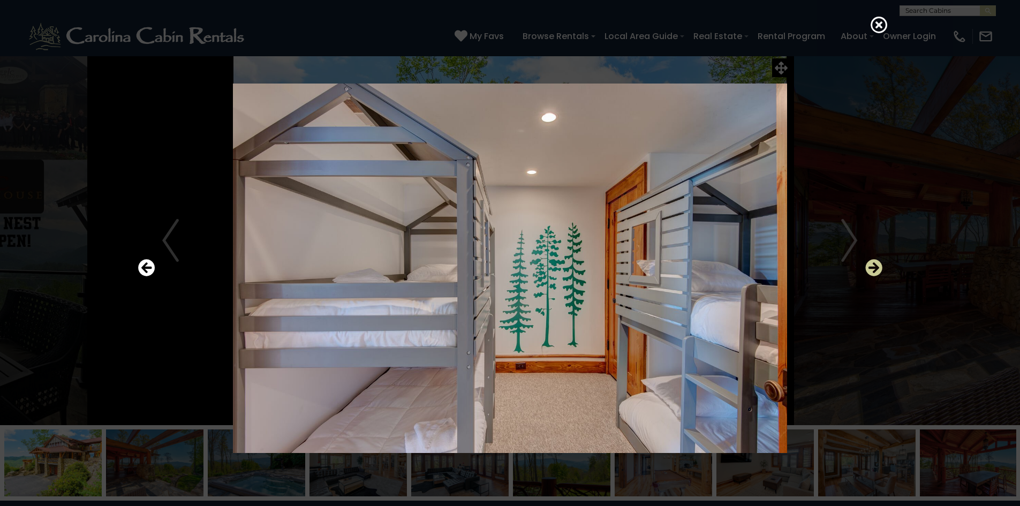
click at [870, 268] on icon "Next" at bounding box center [873, 267] width 17 height 17
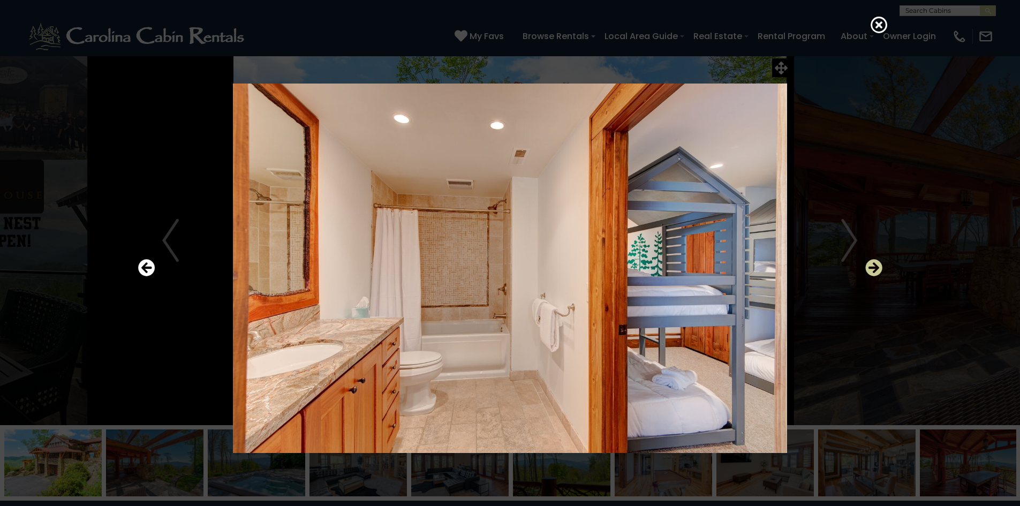
click at [870, 268] on icon "Next" at bounding box center [873, 267] width 17 height 17
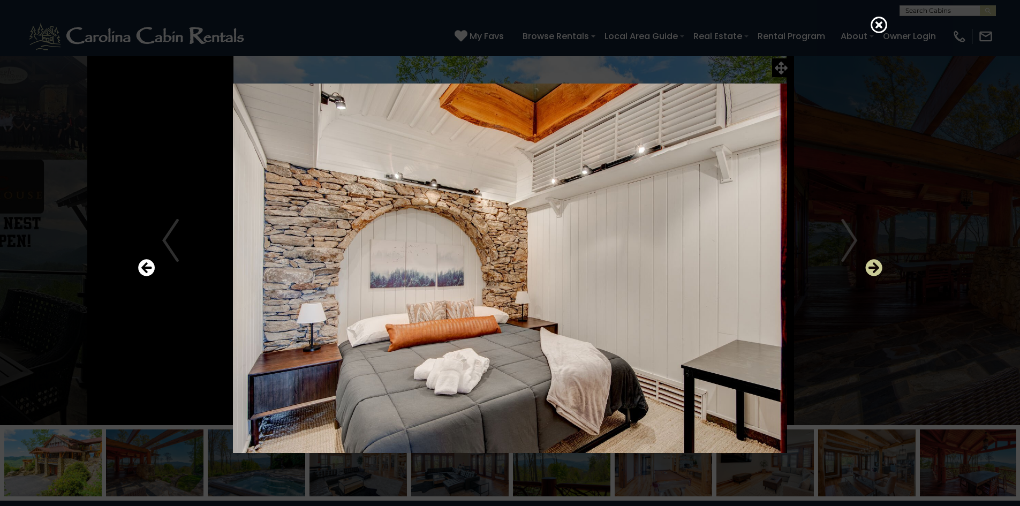
click at [870, 268] on icon "Next" at bounding box center [873, 267] width 17 height 17
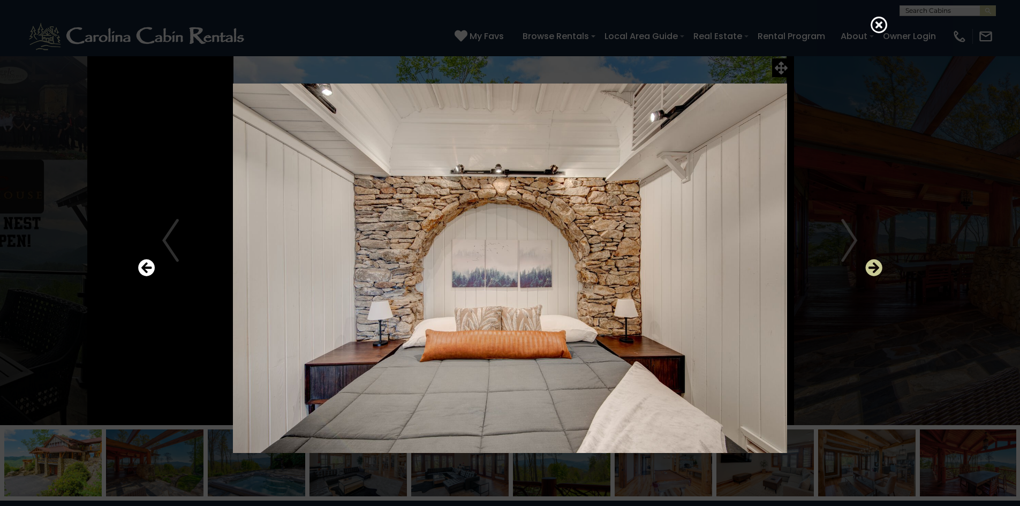
click at [870, 268] on icon "Next" at bounding box center [873, 267] width 17 height 17
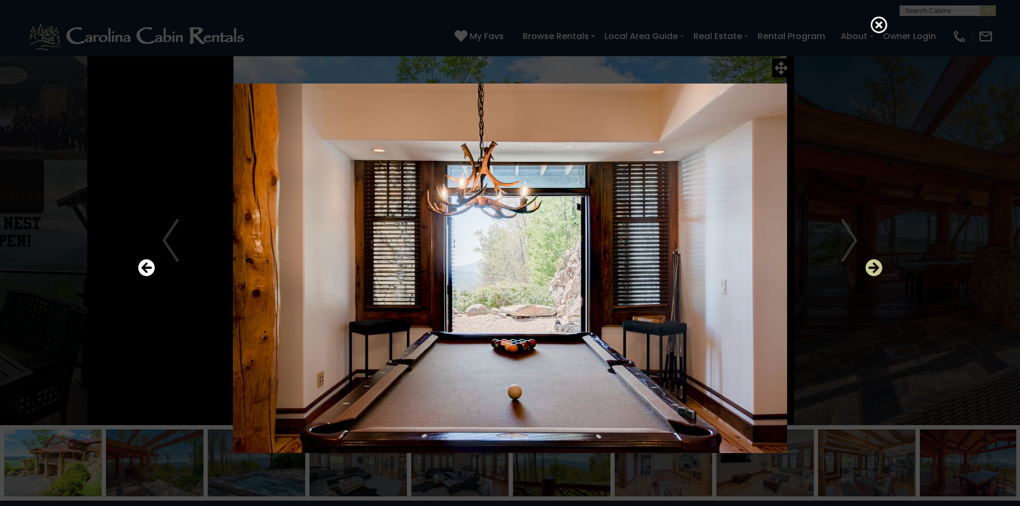
click at [870, 268] on icon "Next" at bounding box center [873, 267] width 17 height 17
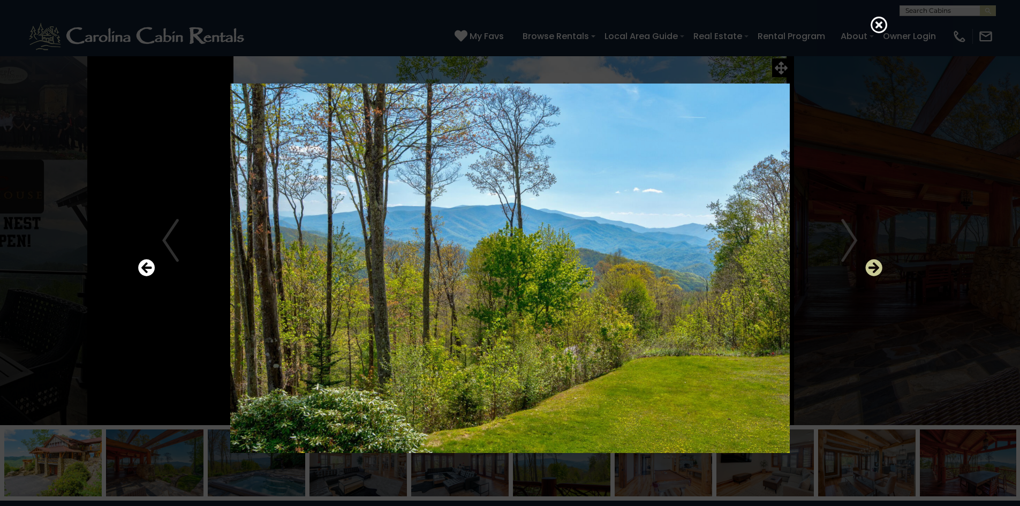
click at [870, 268] on icon "Next" at bounding box center [873, 267] width 17 height 17
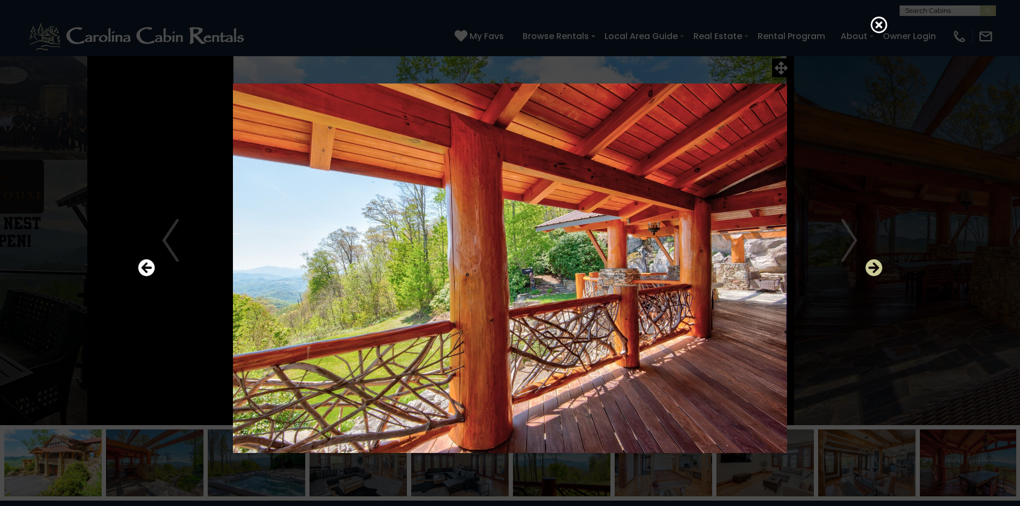
click at [870, 268] on icon "Next" at bounding box center [873, 267] width 17 height 17
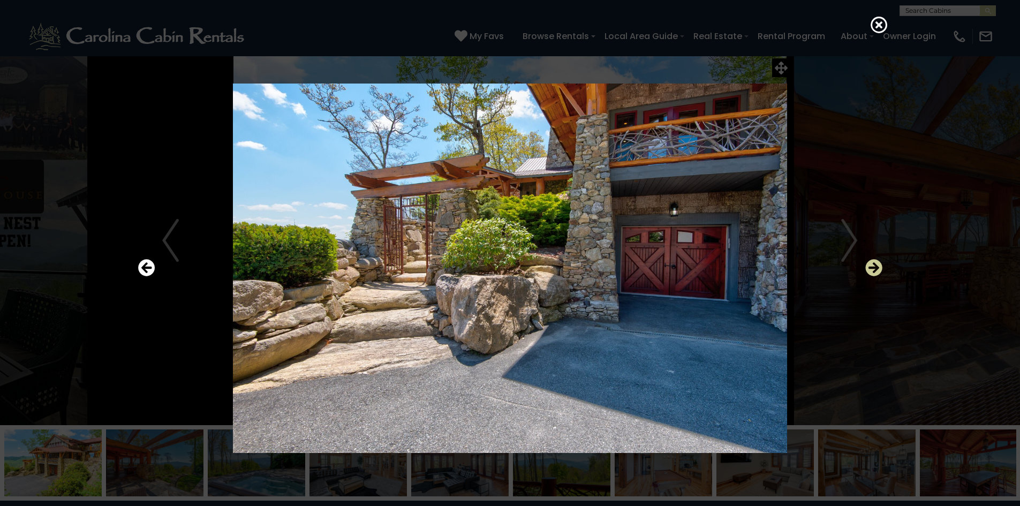
click at [870, 268] on icon "Next" at bounding box center [873, 267] width 17 height 17
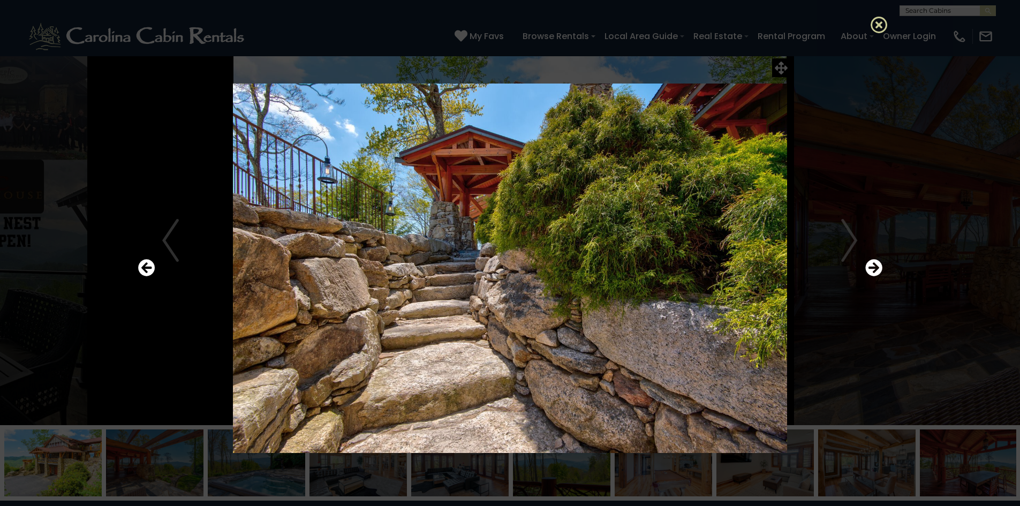
click at [878, 26] on icon at bounding box center [879, 24] width 17 height 17
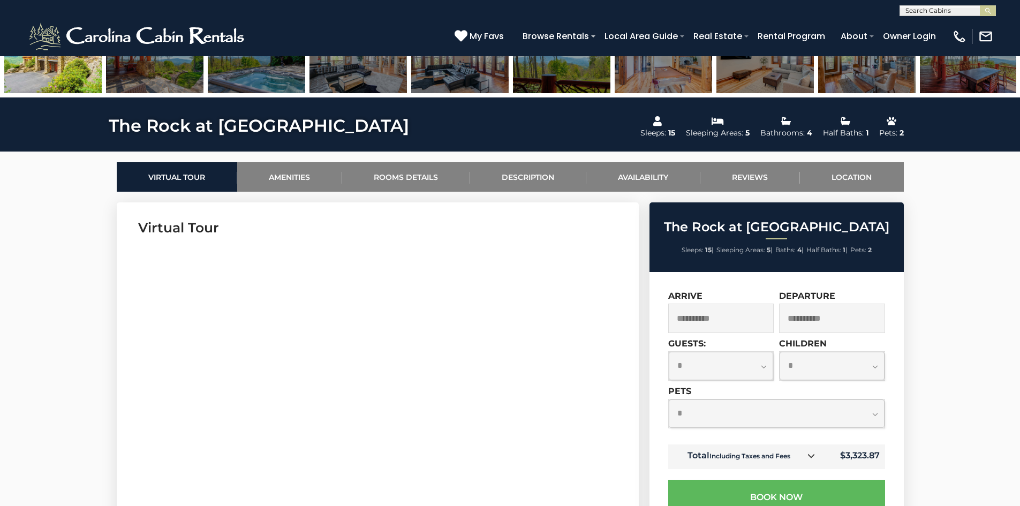
scroll to position [268, 0]
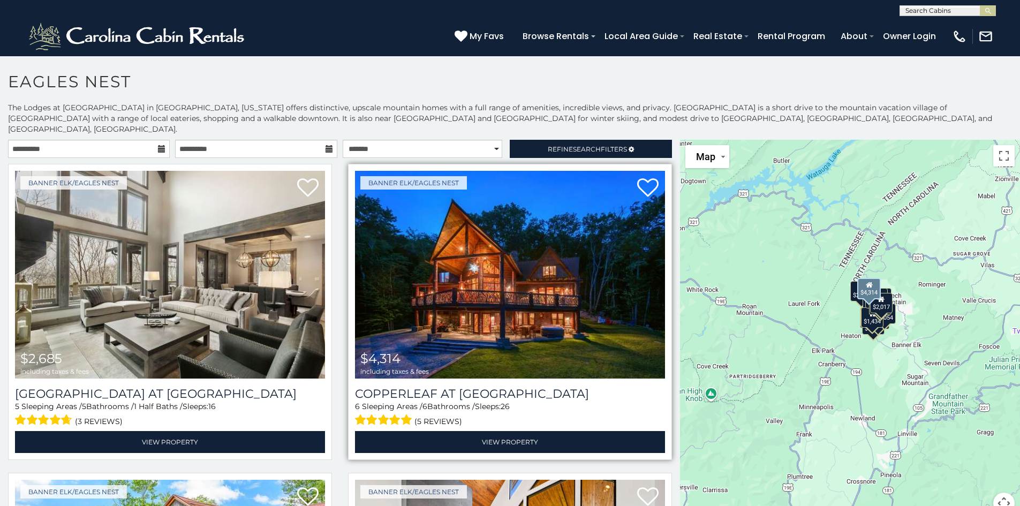
scroll to position [6, 0]
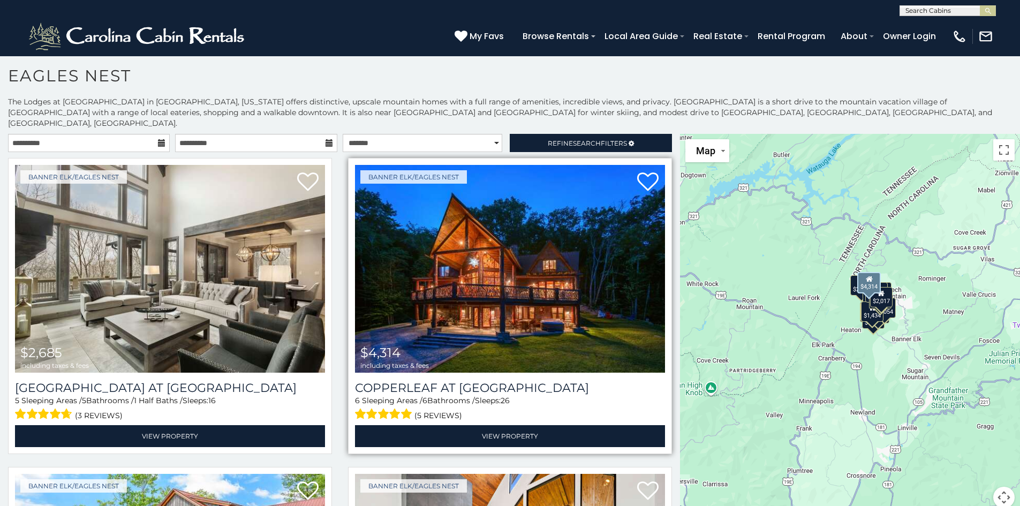
click at [483, 281] on img at bounding box center [510, 269] width 310 height 208
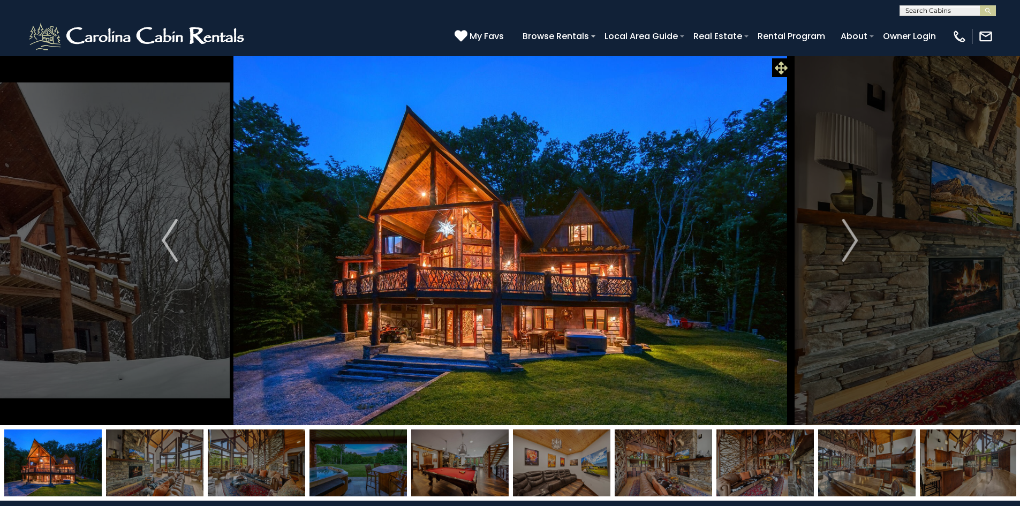
click at [776, 67] on icon at bounding box center [781, 68] width 13 height 13
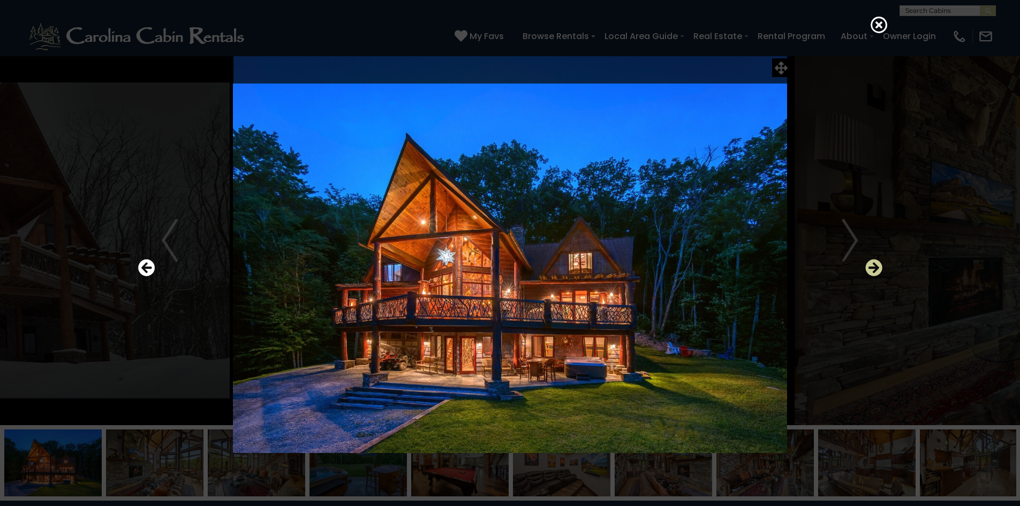
click at [872, 267] on icon "Next" at bounding box center [873, 267] width 17 height 17
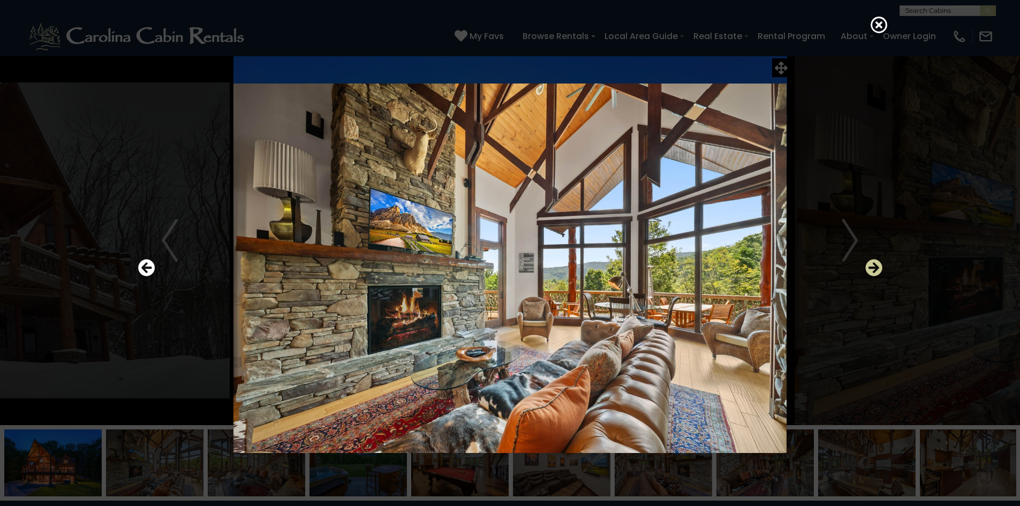
click at [872, 267] on icon "Next" at bounding box center [873, 267] width 17 height 17
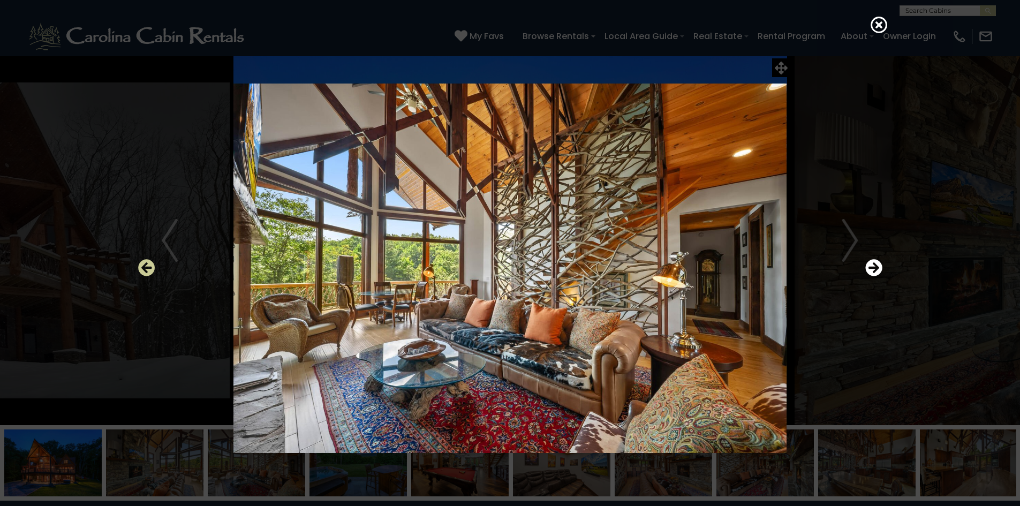
click at [140, 266] on icon "Previous" at bounding box center [146, 267] width 17 height 17
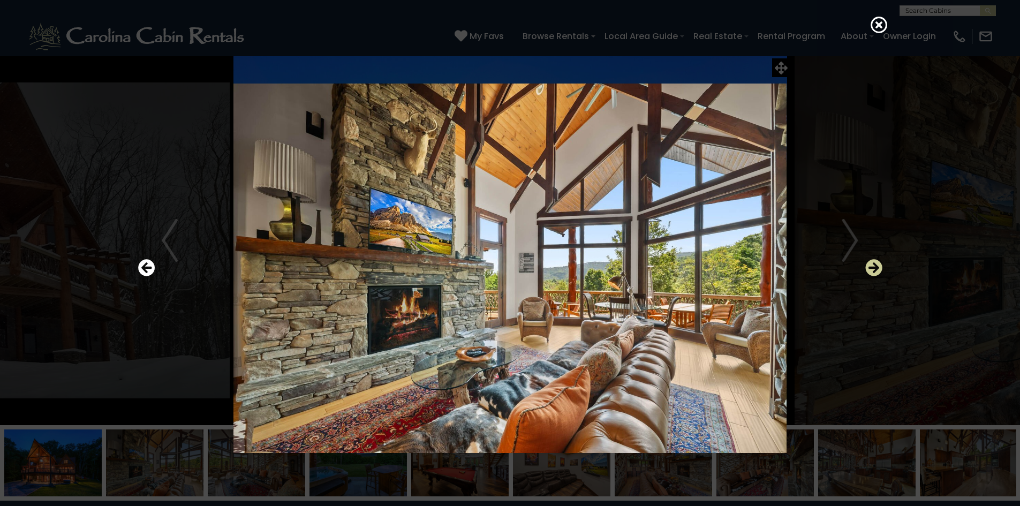
click at [869, 268] on icon "Next" at bounding box center [873, 267] width 17 height 17
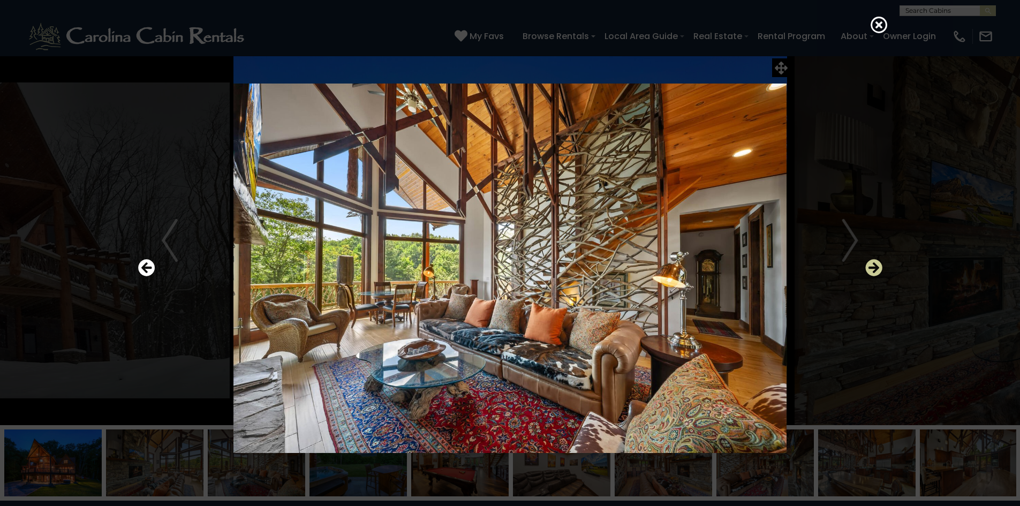
click at [869, 268] on icon "Next" at bounding box center [873, 267] width 17 height 17
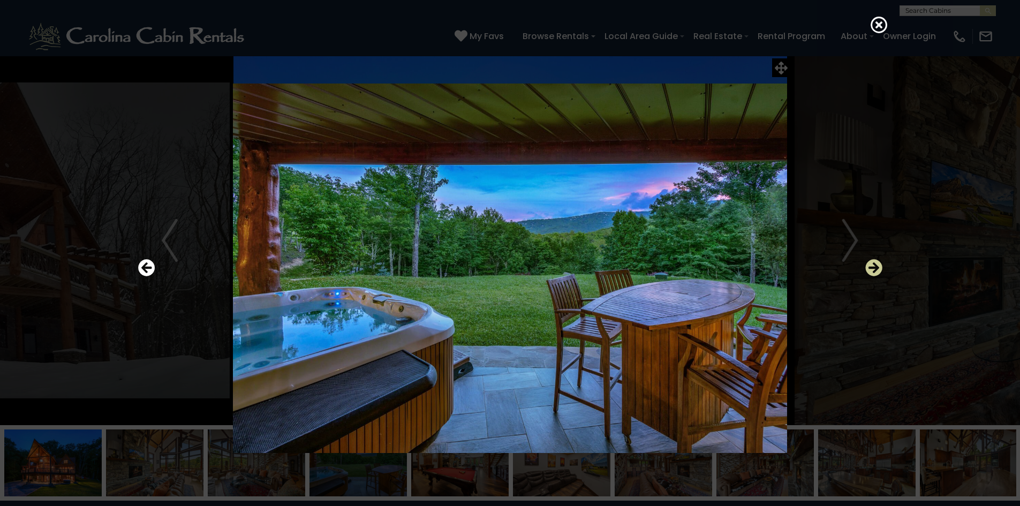
click at [869, 268] on icon "Next" at bounding box center [873, 267] width 17 height 17
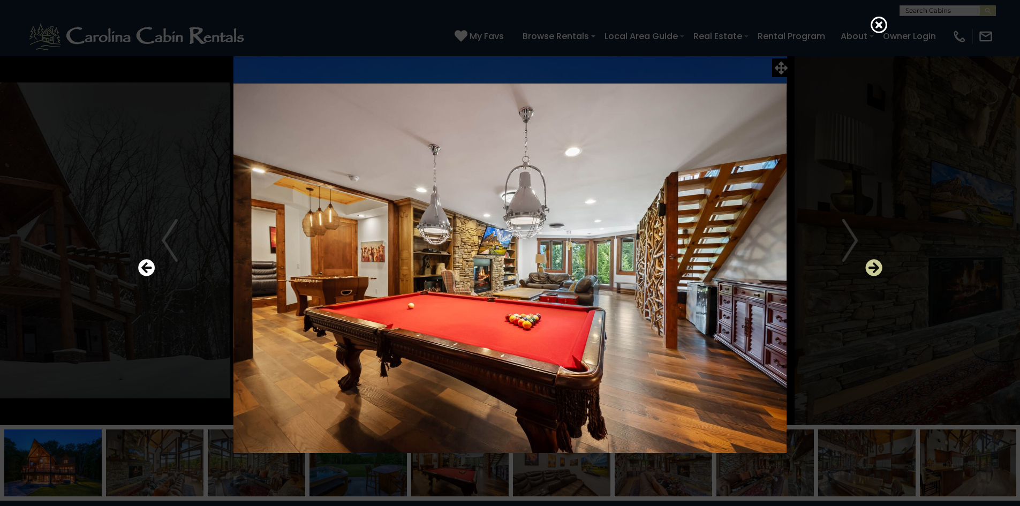
click at [869, 268] on icon "Next" at bounding box center [873, 267] width 17 height 17
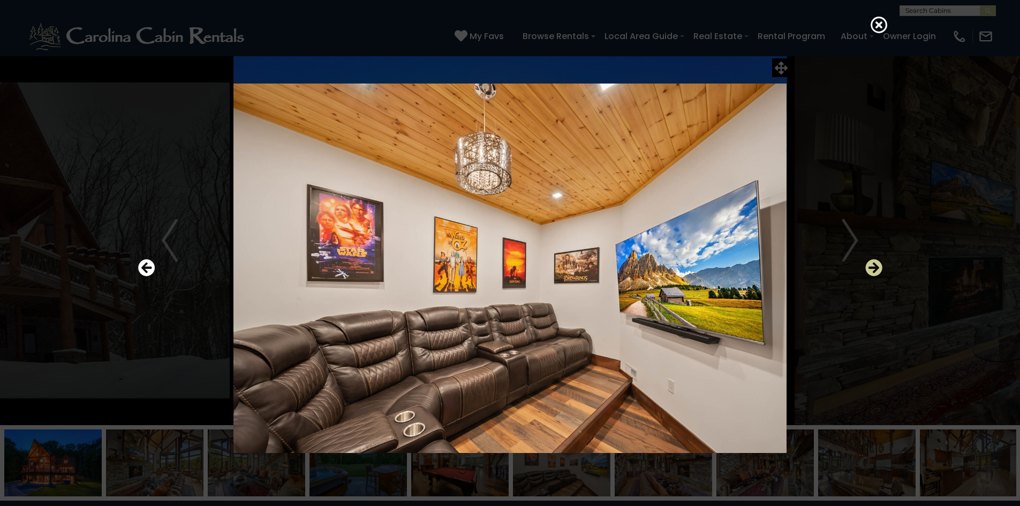
click at [869, 268] on icon "Next" at bounding box center [873, 267] width 17 height 17
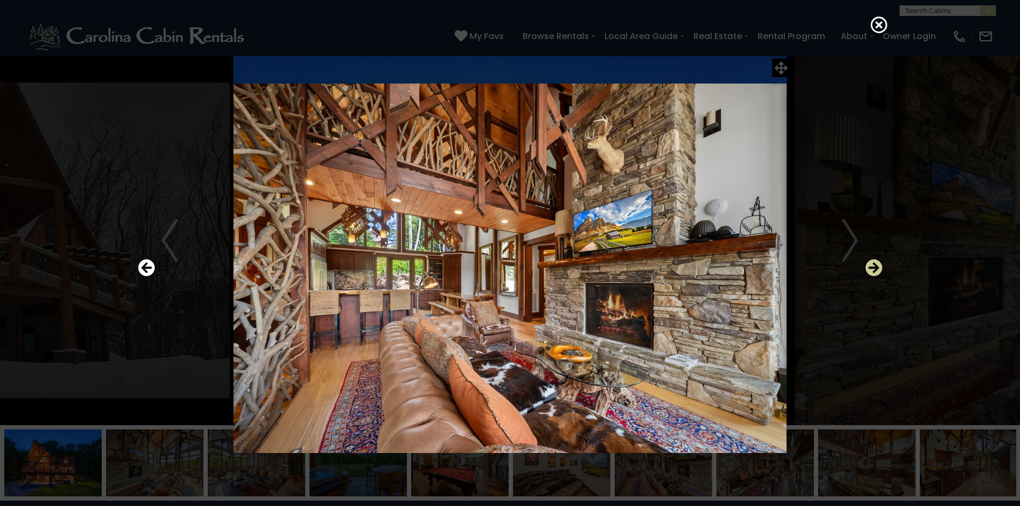
click at [869, 268] on icon "Next" at bounding box center [873, 267] width 17 height 17
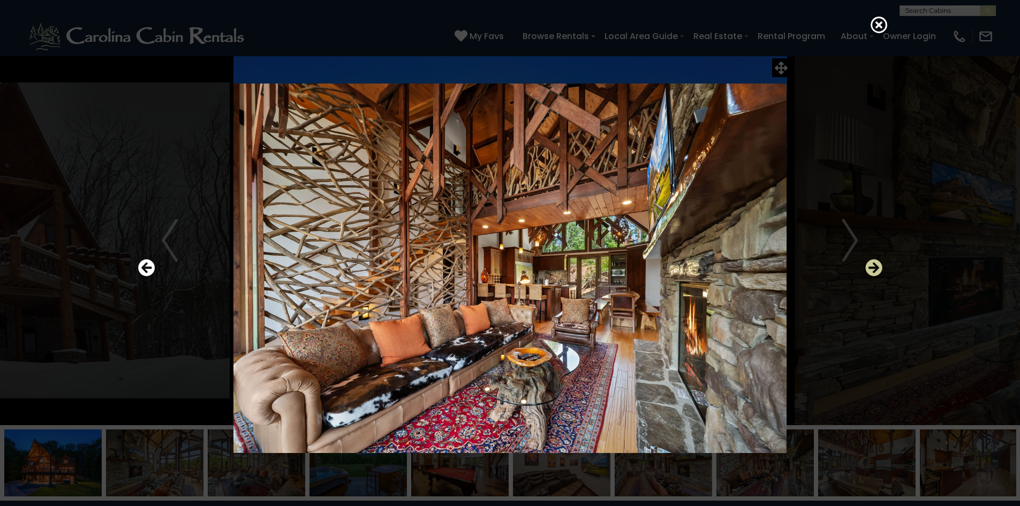
click at [869, 268] on icon "Next" at bounding box center [873, 267] width 17 height 17
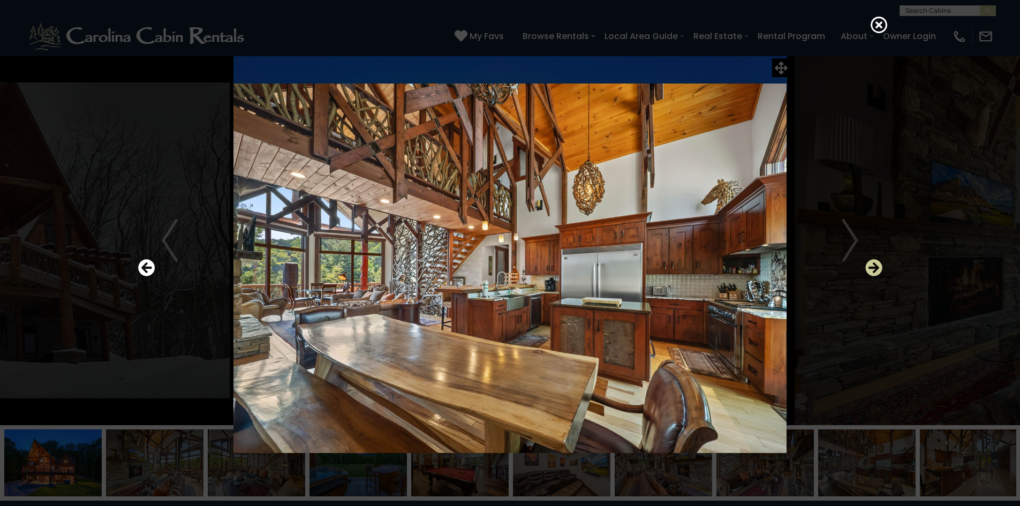
click at [869, 268] on icon "Next" at bounding box center [873, 267] width 17 height 17
